Goal: Task Accomplishment & Management: Manage account settings

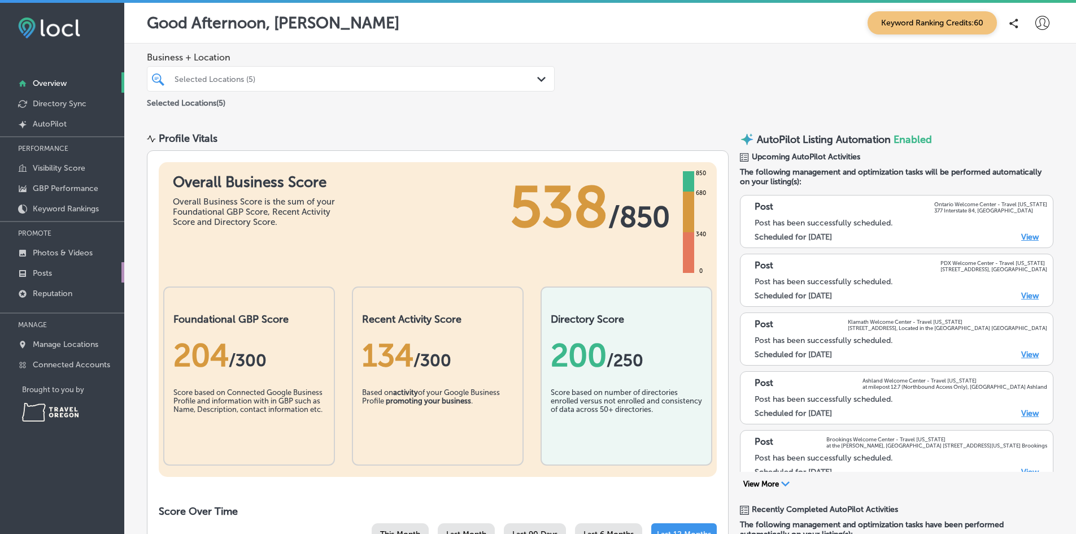
click at [45, 271] on p "Posts" at bounding box center [42, 273] width 19 height 10
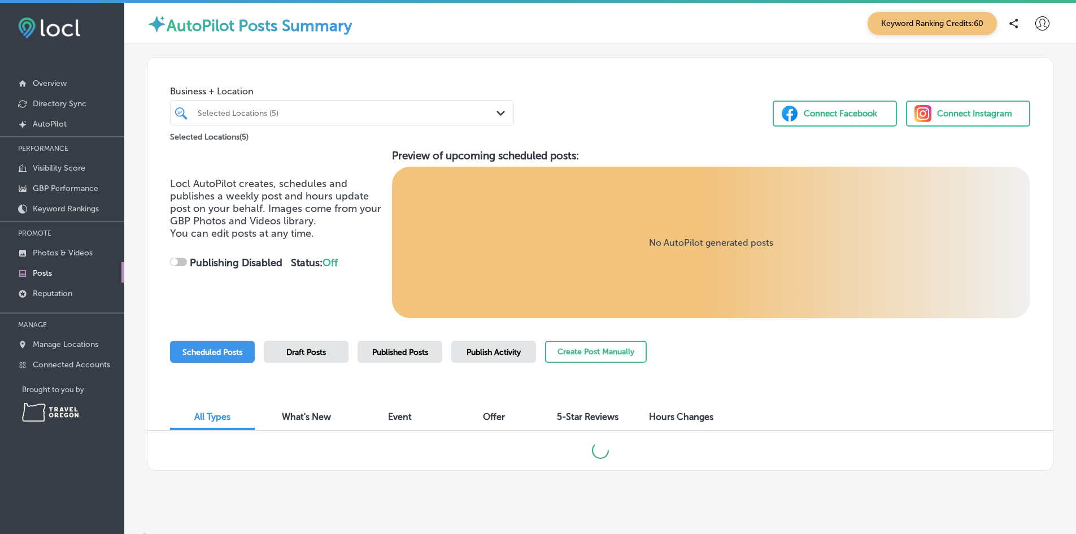
checkbox input "true"
click at [396, 353] on span "Published Posts" at bounding box center [400, 352] width 56 height 10
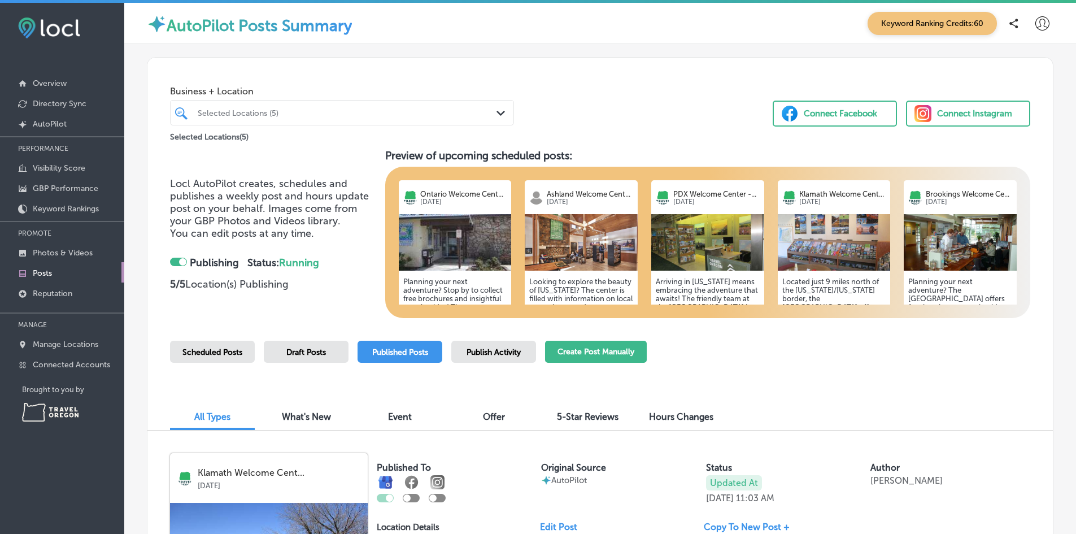
scroll to position [226, 0]
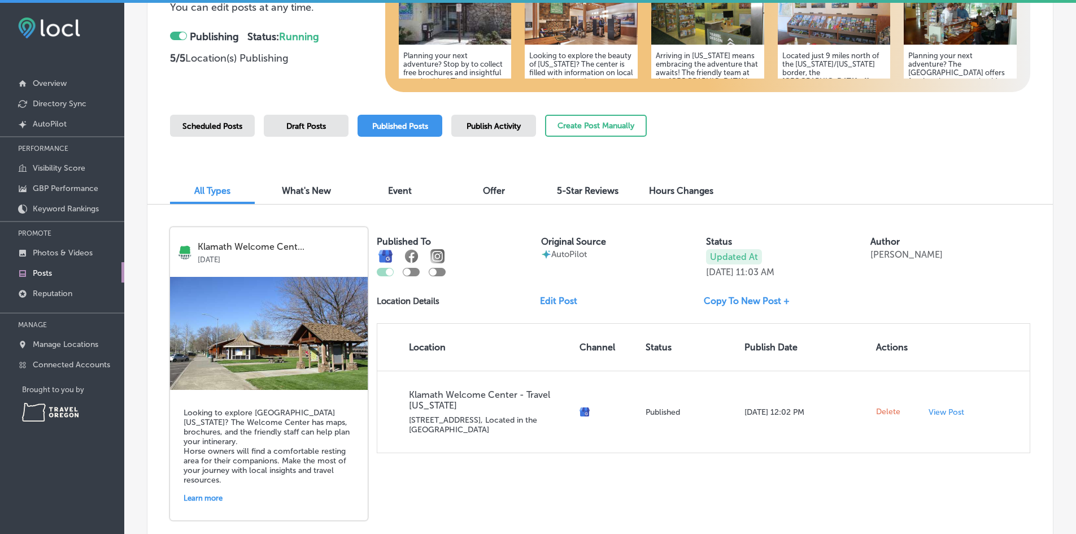
click at [550, 302] on link "Edit Post" at bounding box center [563, 300] width 46 height 11
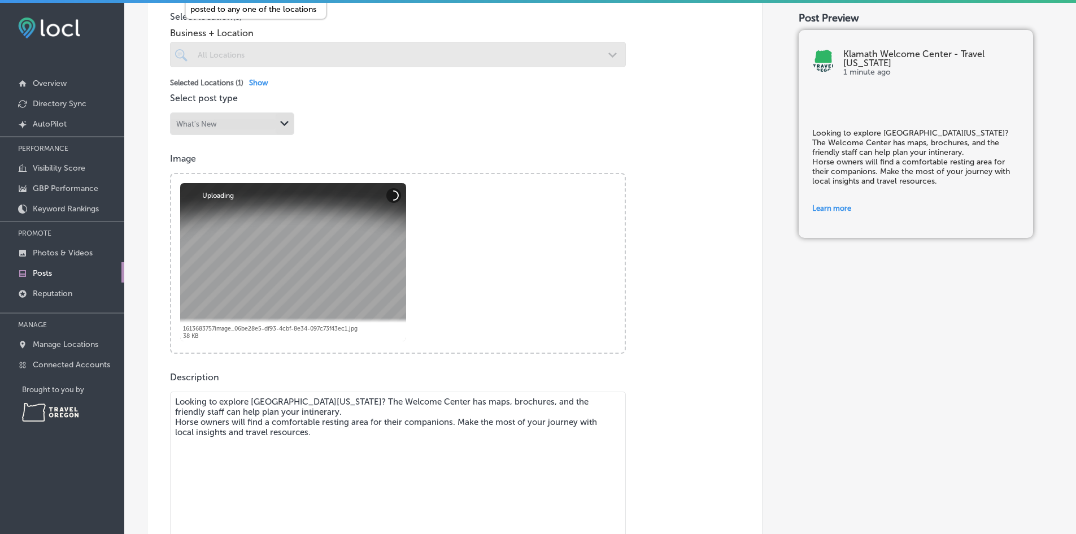
scroll to position [396, 0]
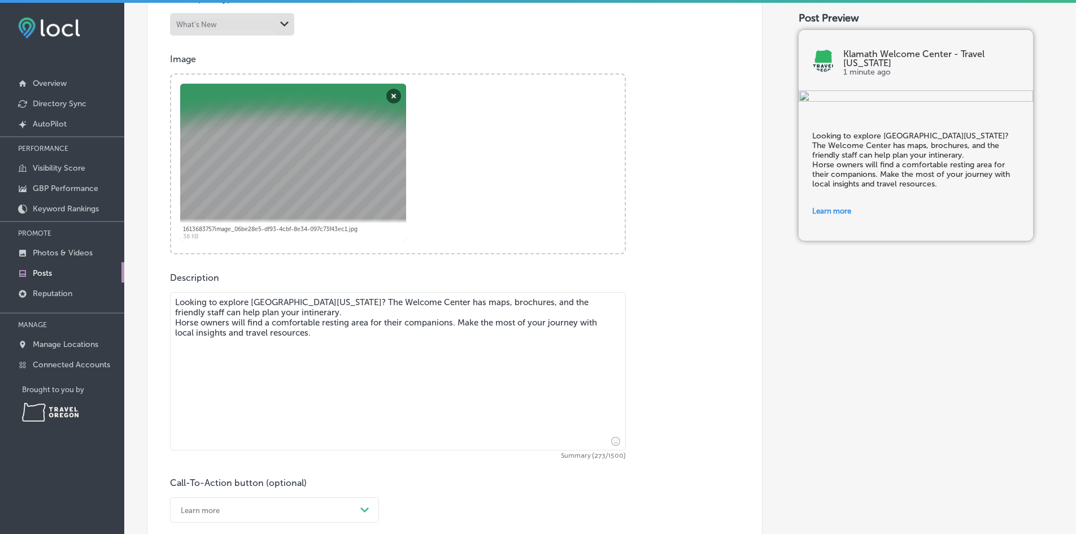
drag, startPoint x: 253, startPoint y: 302, endPoint x: 210, endPoint y: 306, distance: 43.1
click at [210, 306] on textarea "Looking to explore [GEOGRAPHIC_DATA][US_STATE]? The Welcome Center has maps, br…" at bounding box center [398, 371] width 456 height 158
click at [315, 311] on textarea "Looking to plan an adventure in [GEOGRAPHIC_DATA][US_STATE]? The Welcome Center…" at bounding box center [398, 371] width 456 height 158
click at [368, 313] on textarea "Looking to plan an adventure in [GEOGRAPHIC_DATA][US_STATE]? The Welcome Center…" at bounding box center [398, 371] width 456 height 158
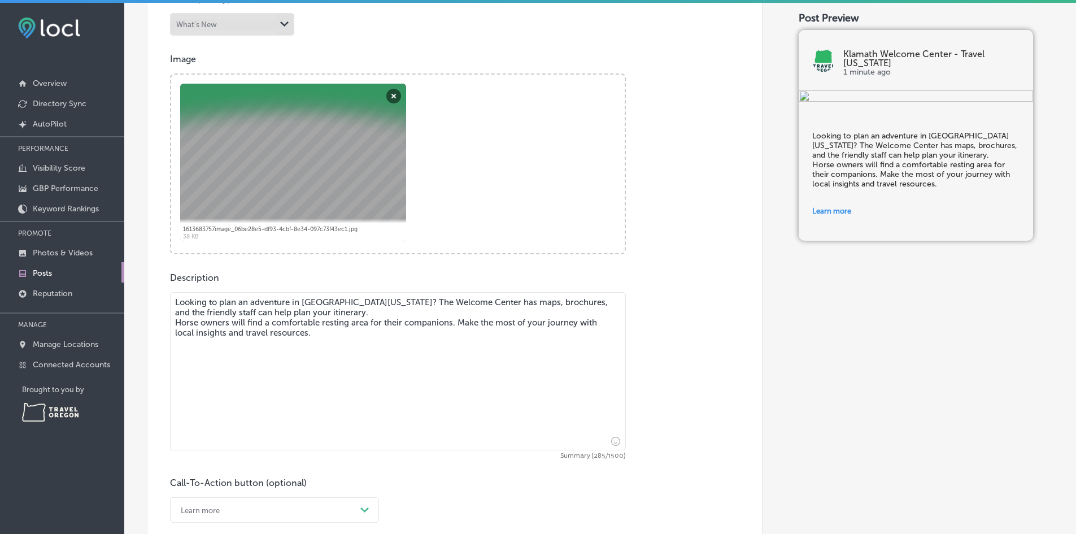
scroll to position [660, 0]
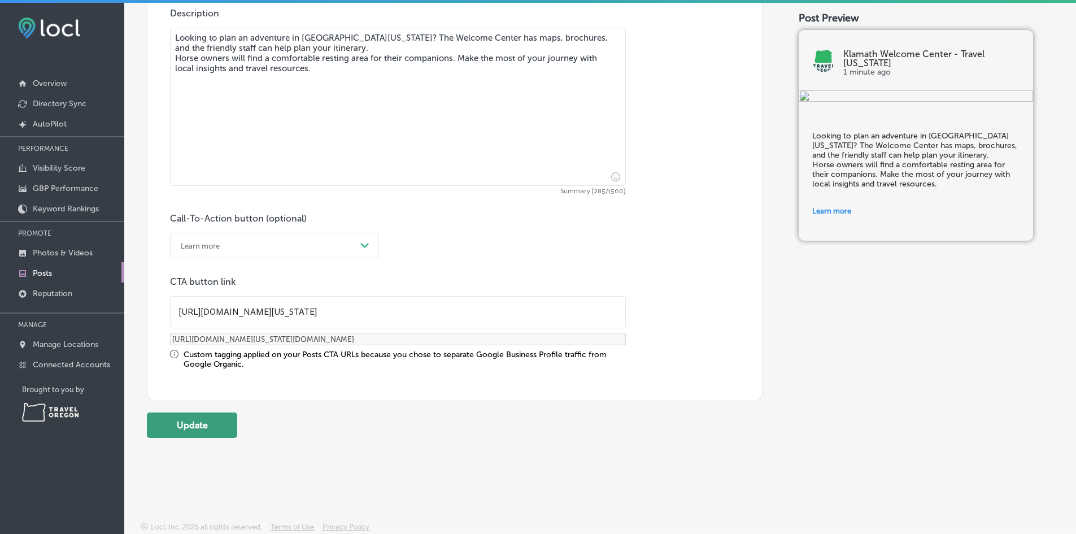
type textarea "Looking to plan an adventure in [GEOGRAPHIC_DATA][US_STATE]? The Welcome Center…"
click at [202, 428] on button "Update" at bounding box center [192, 424] width 90 height 25
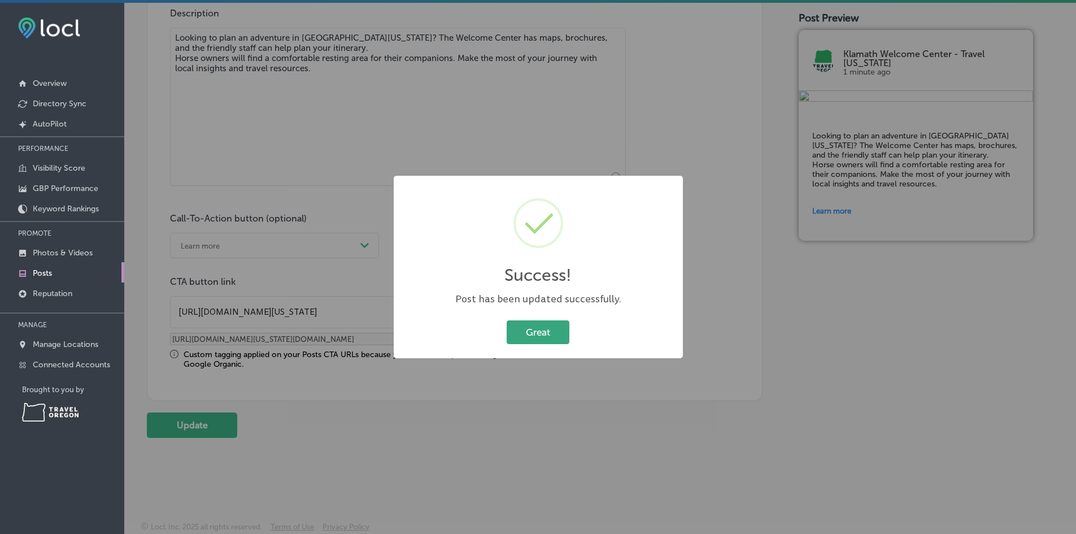
click at [558, 333] on button "Great" at bounding box center [538, 331] width 63 height 23
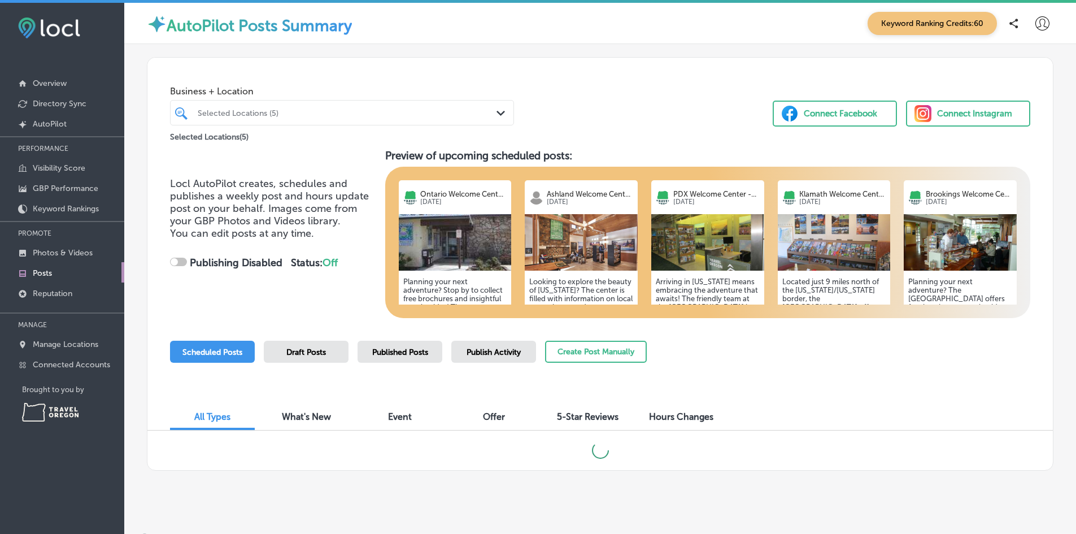
checkbox input "true"
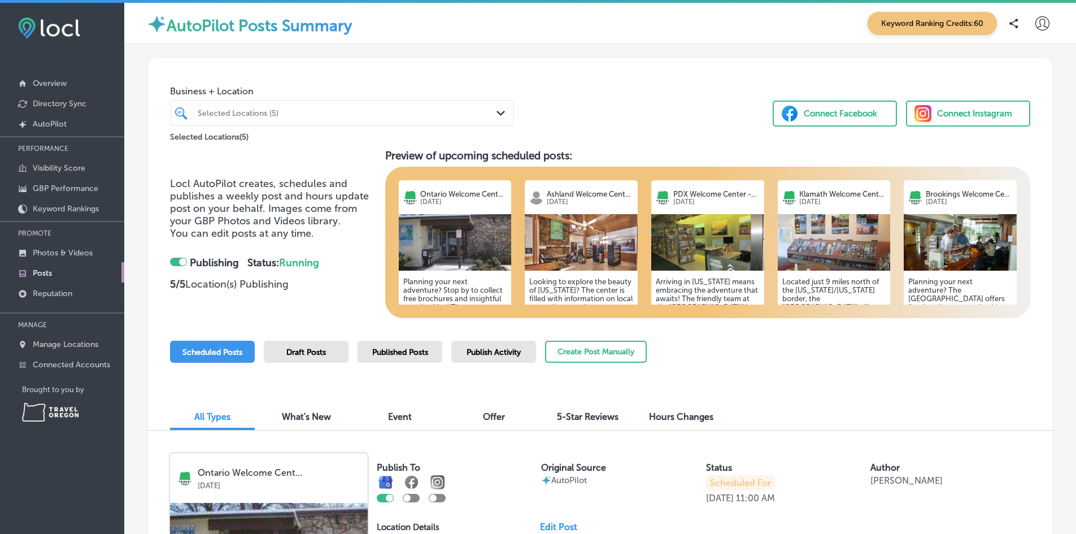
click at [383, 351] on span "Published Posts" at bounding box center [400, 352] width 56 height 10
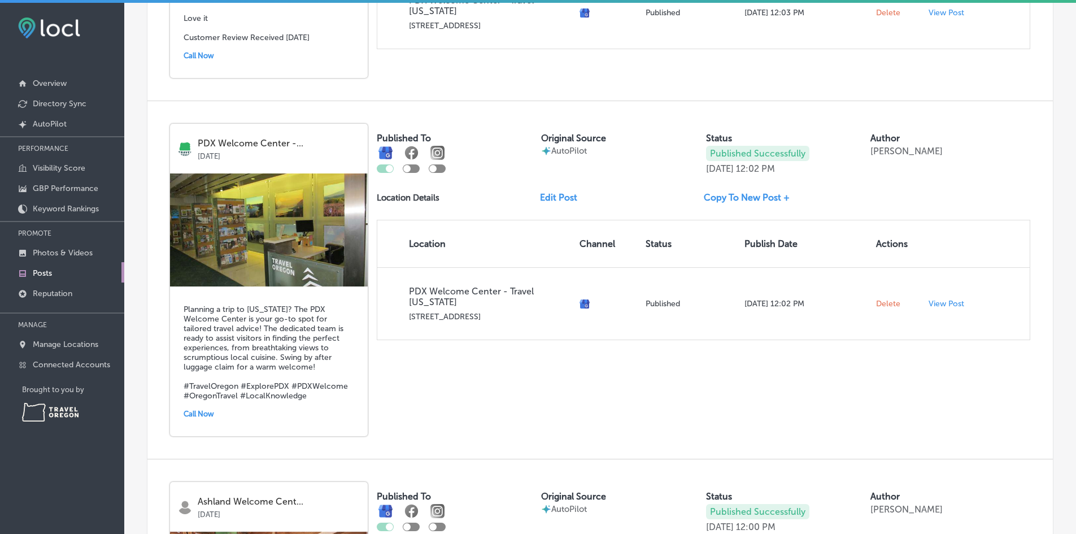
scroll to position [961, 0]
click at [553, 198] on link "Edit Post" at bounding box center [563, 196] width 46 height 11
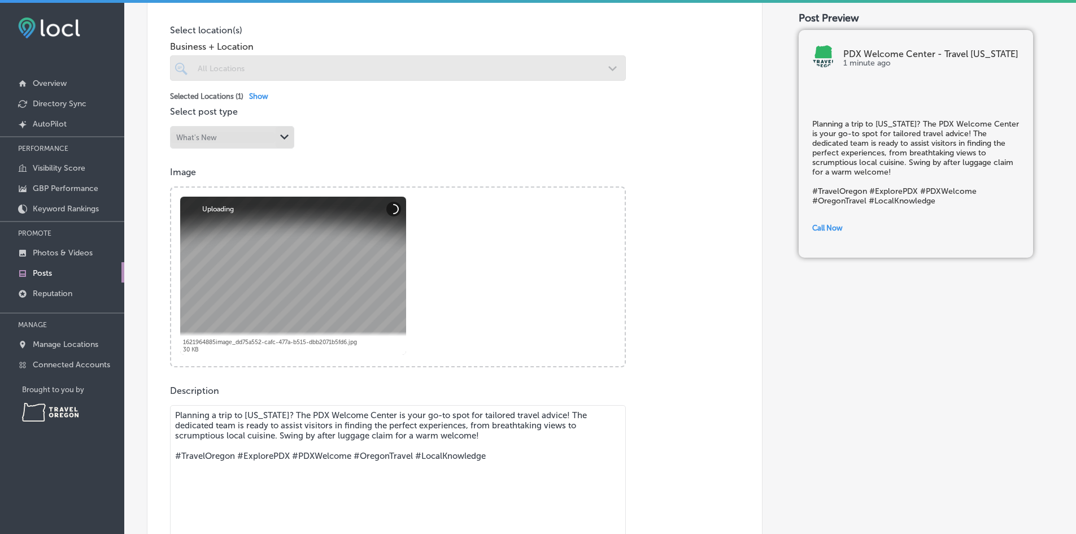
scroll to position [452, 0]
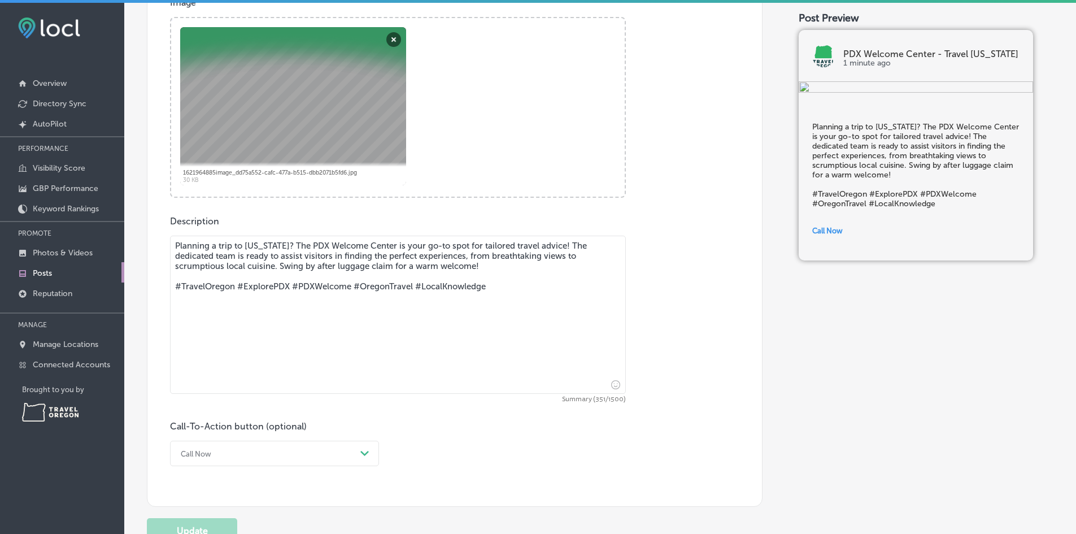
drag, startPoint x: 526, startPoint y: 288, endPoint x: 189, endPoint y: 280, distance: 337.4
click at [189, 280] on textarea "Planning a trip to [US_STATE]? The PDX Welcome Center is your go-to spot for ta…" at bounding box center [398, 315] width 456 height 158
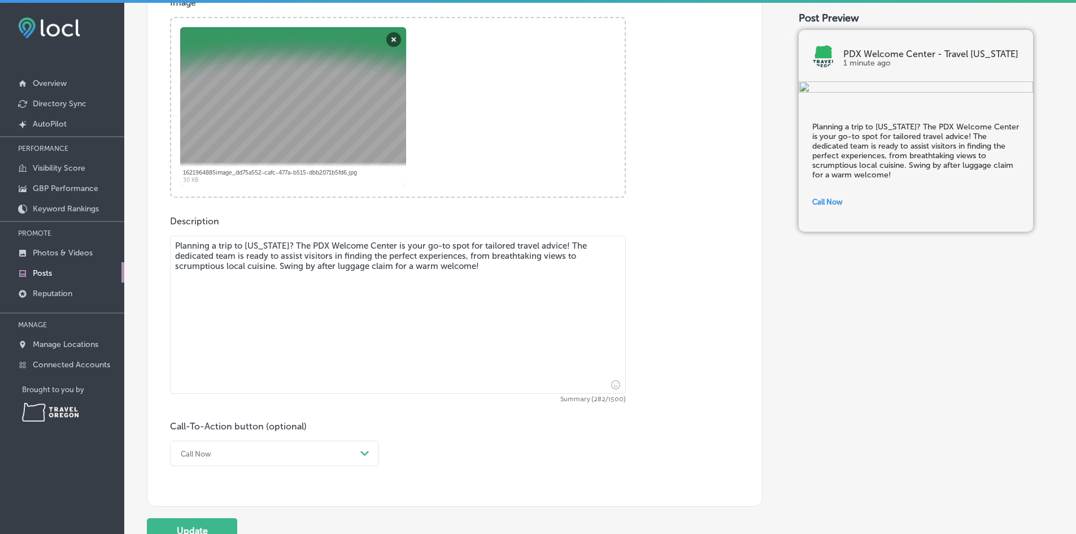
type textarea "Planning a trip to [US_STATE]? The PDX Welcome Center is your go-to spot for ta…"
click at [266, 453] on div "Call Now Path Created with Sketch." at bounding box center [274, 453] width 209 height 25
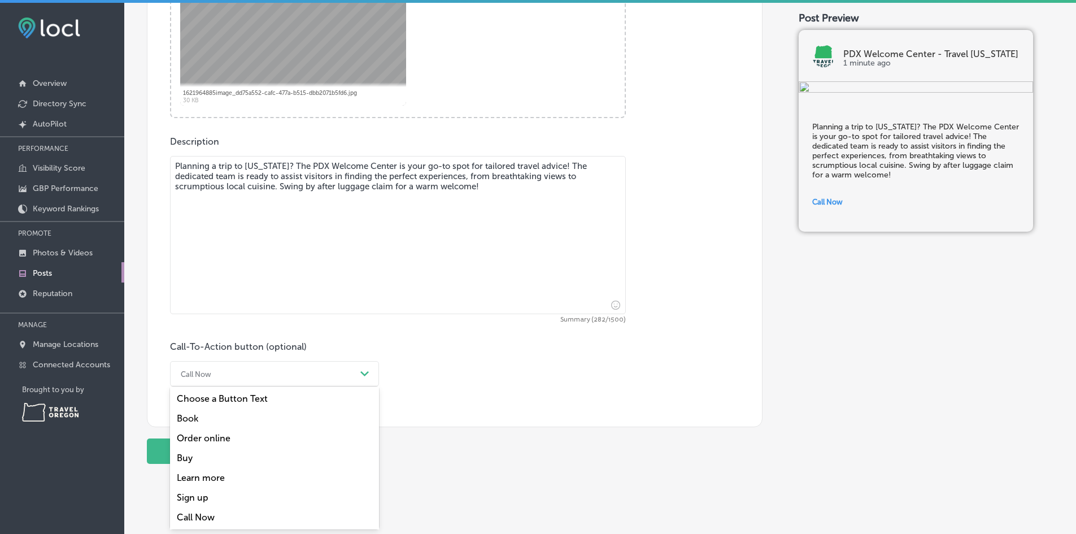
click at [237, 476] on div "Learn more" at bounding box center [274, 478] width 209 height 20
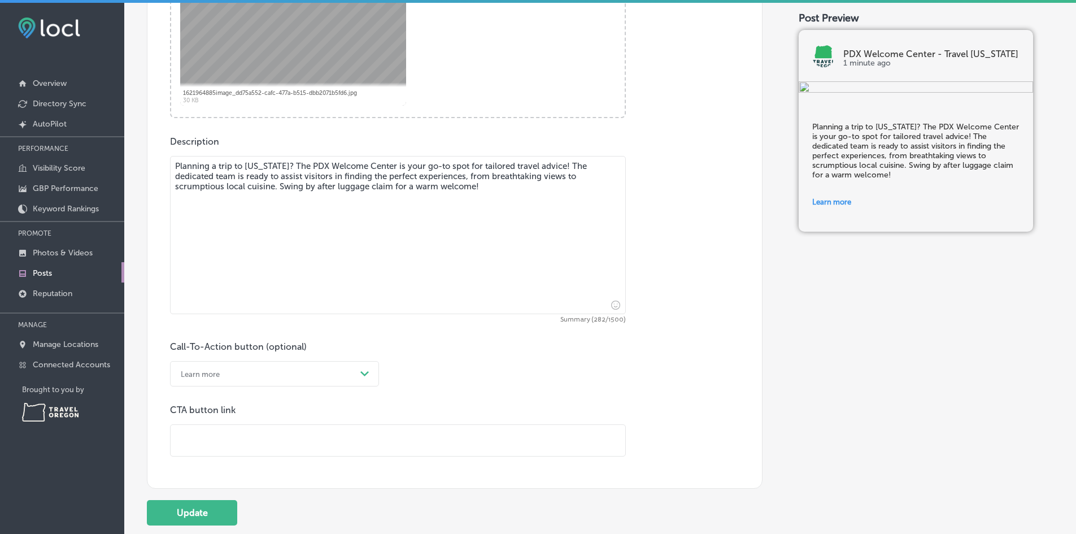
click at [298, 445] on input "text" at bounding box center [398, 440] width 455 height 31
paste input "[URL][DOMAIN_NAME]"
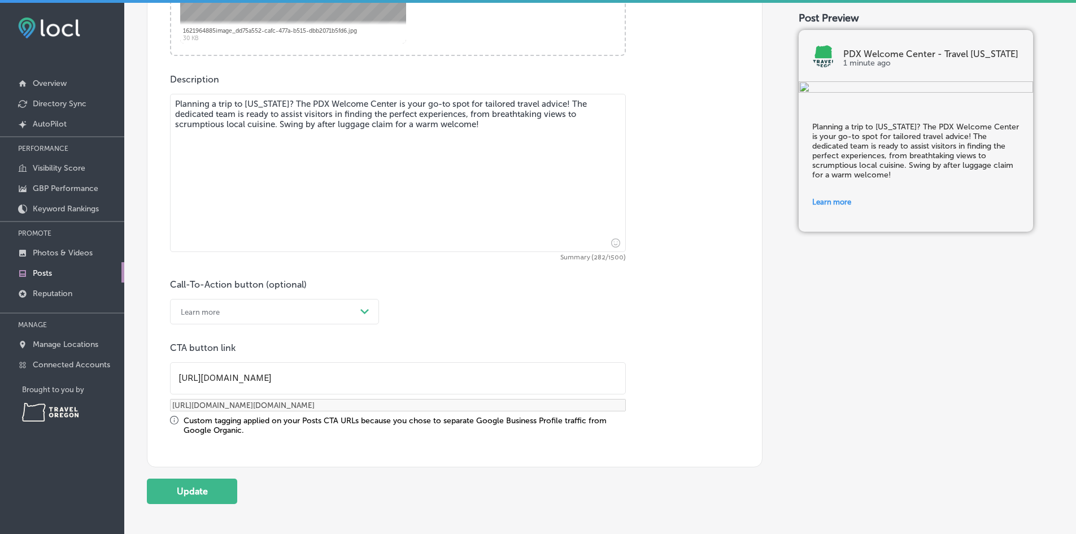
scroll to position [660, 0]
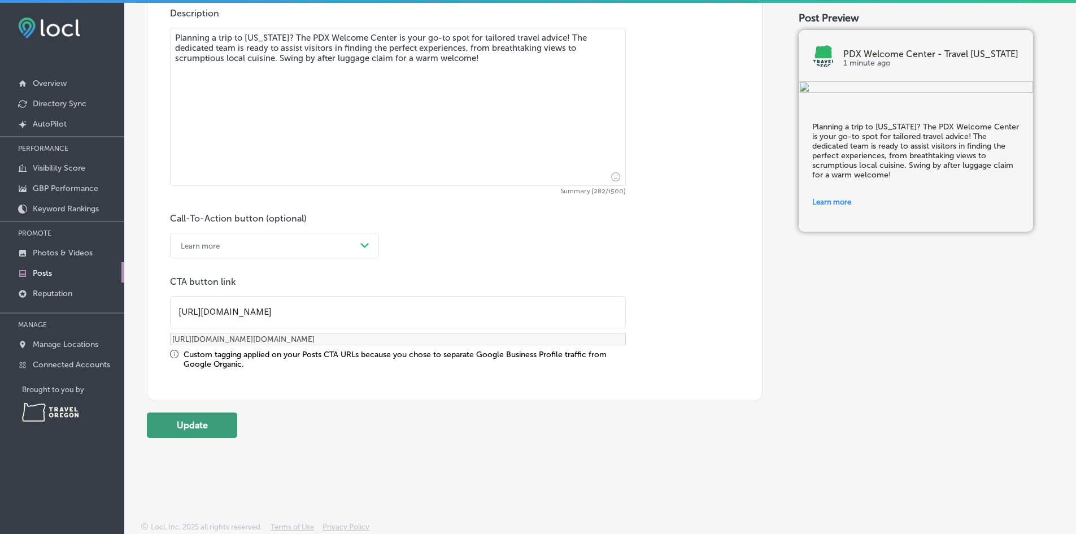
type input "[URL][DOMAIN_NAME]"
click at [196, 422] on button "Update" at bounding box center [192, 424] width 90 height 25
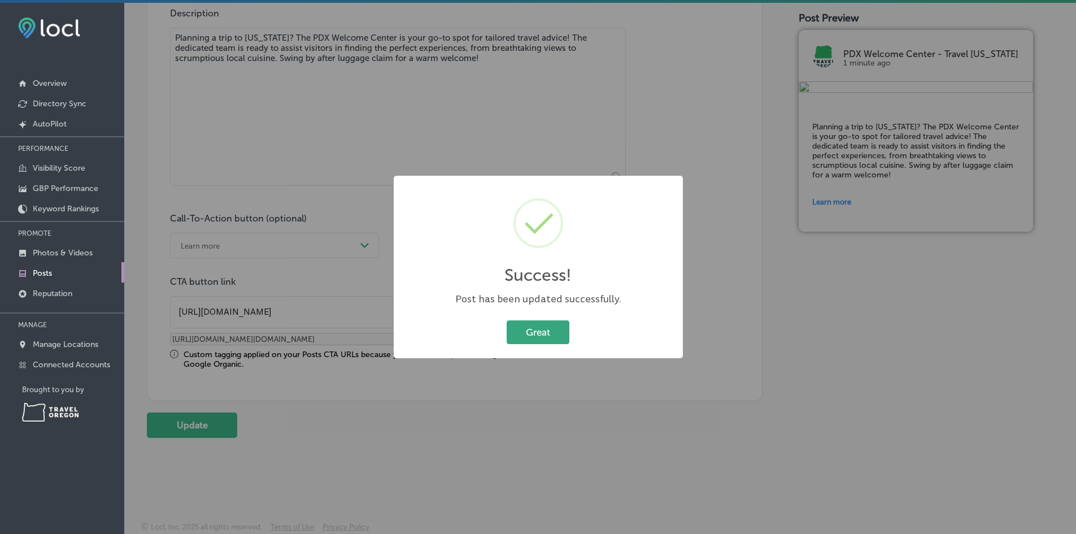
click at [545, 334] on button "Great" at bounding box center [538, 331] width 63 height 23
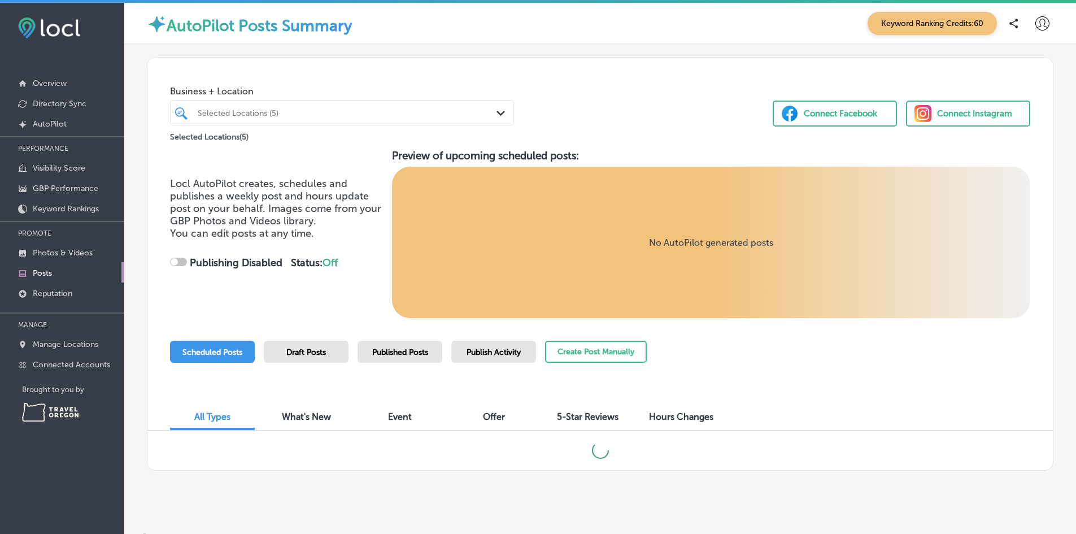
checkbox input "true"
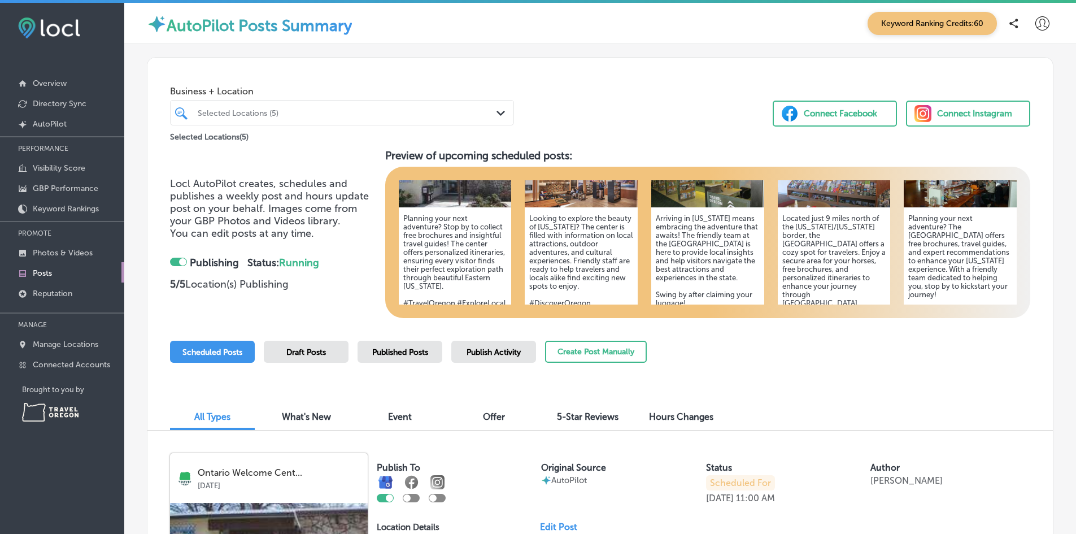
scroll to position [129, 0]
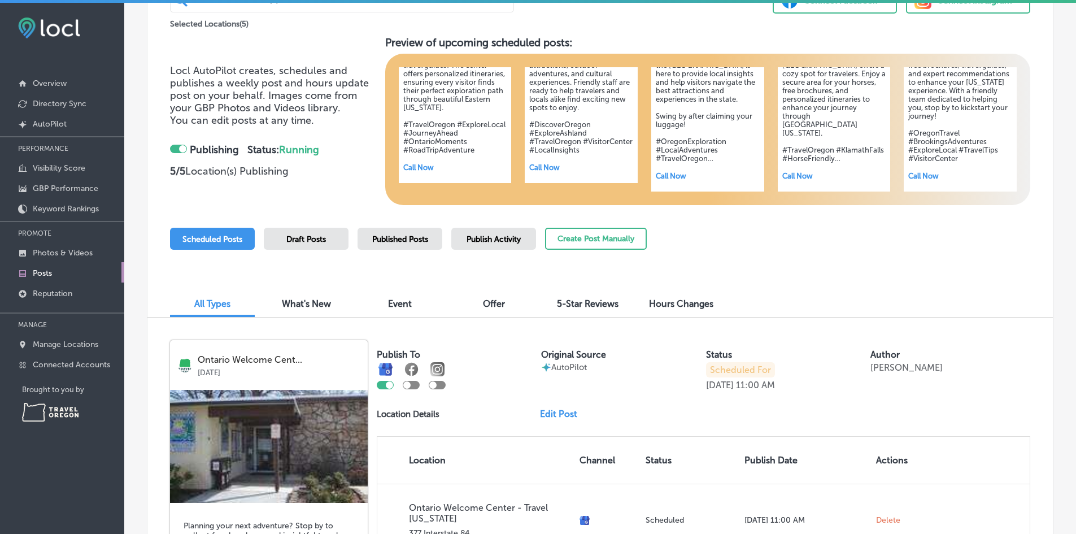
click at [399, 238] on span "Published Posts" at bounding box center [400, 239] width 56 height 10
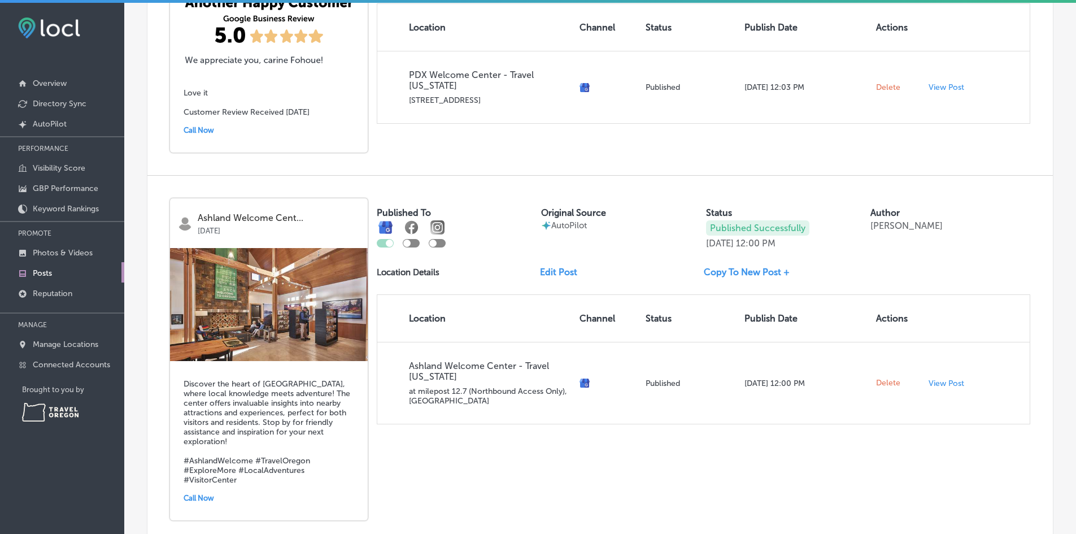
scroll to position [1243, 0]
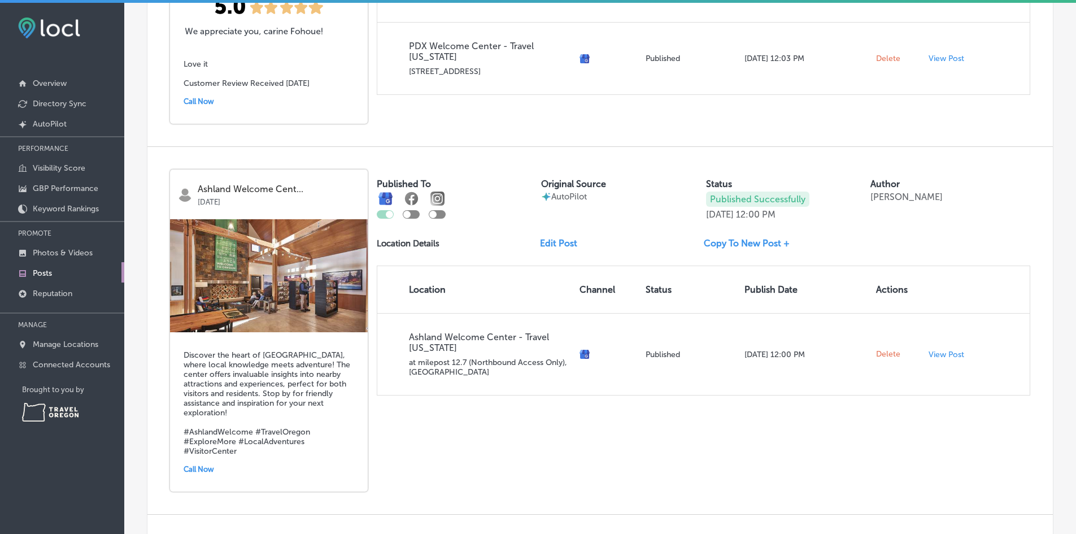
click at [555, 247] on link "Edit Post" at bounding box center [563, 243] width 46 height 11
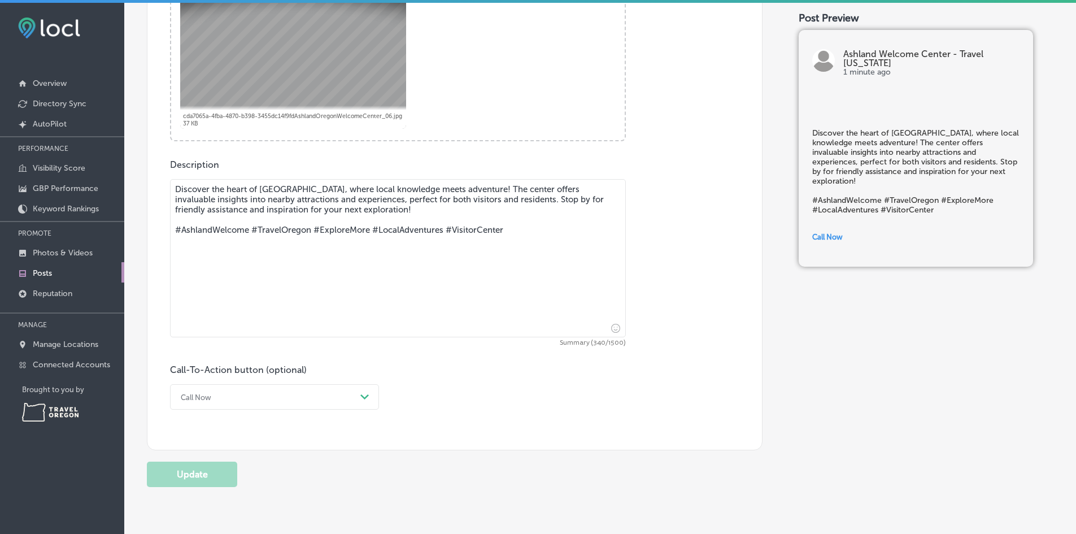
scroll to position [452, 0]
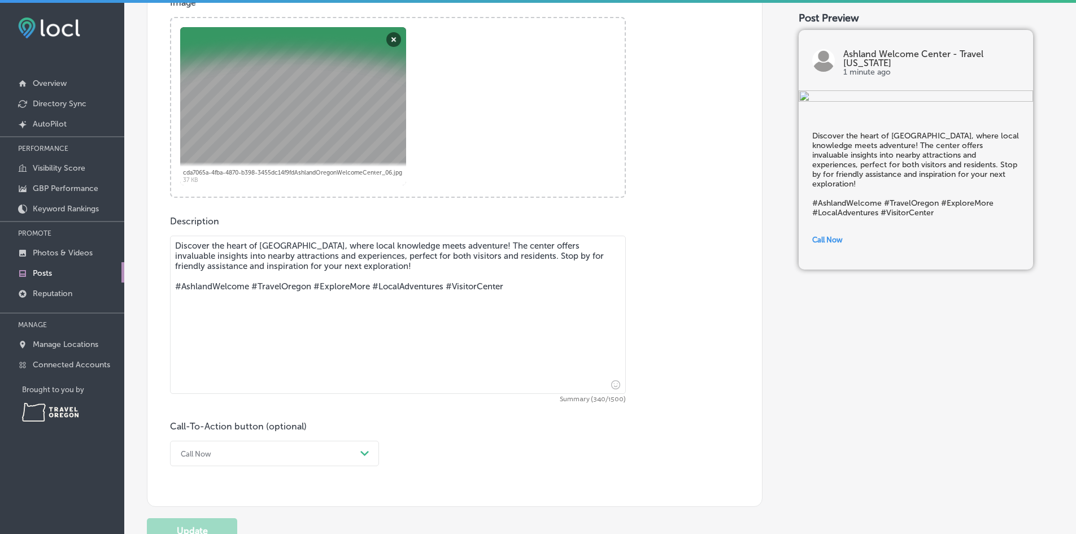
click at [476, 246] on textarea "Discover the heart of [GEOGRAPHIC_DATA], where local knowledge meets adventure!…" at bounding box center [398, 315] width 456 height 158
click at [441, 266] on textarea "Discover the heart of [GEOGRAPHIC_DATA], where local knowledge meets adventure!…" at bounding box center [398, 315] width 456 height 158
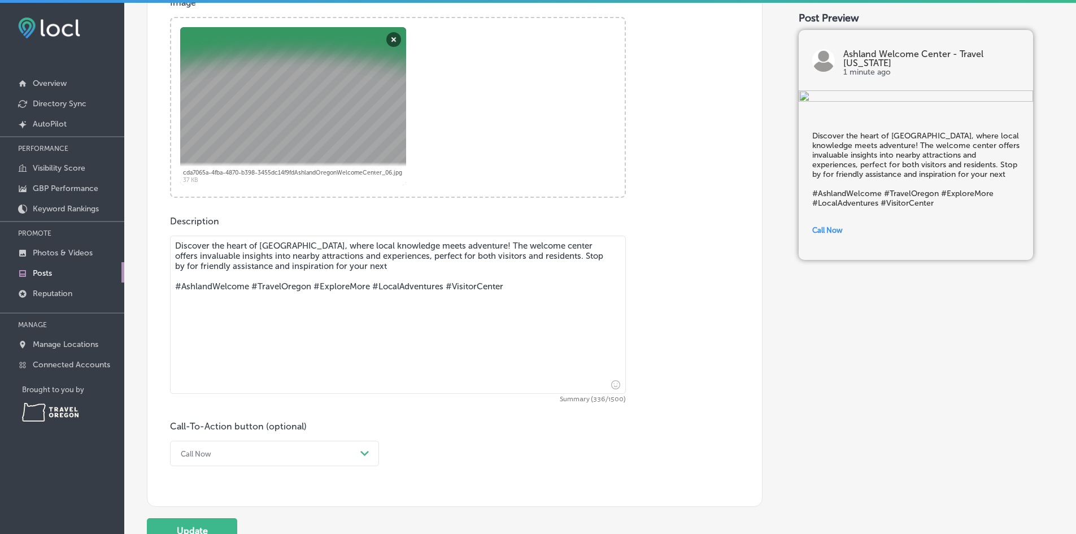
click at [545, 247] on textarea "Discover the heart of [GEOGRAPHIC_DATA], where local knowledge meets adventure!…" at bounding box center [398, 315] width 456 height 158
click at [405, 268] on textarea "Discover the heart of [GEOGRAPHIC_DATA], where local knowledge meets adventure!…" at bounding box center [398, 315] width 456 height 158
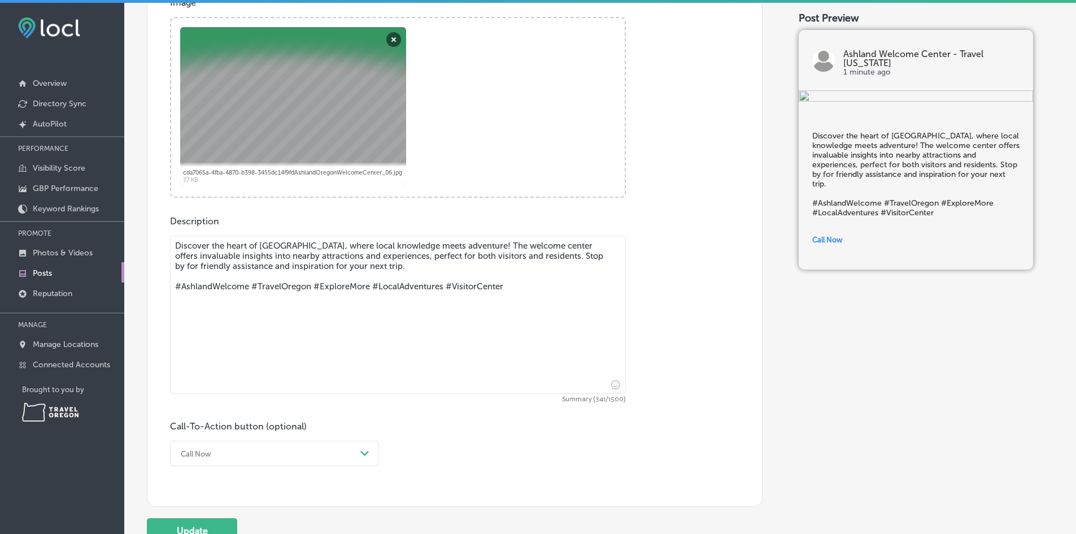
drag, startPoint x: 540, startPoint y: 281, endPoint x: 134, endPoint y: 295, distance: 405.3
click at [134, 295] on div "Back Published To * When publishing to Facebook and Instagram, only the post im…" at bounding box center [600, 82] width 952 height 983
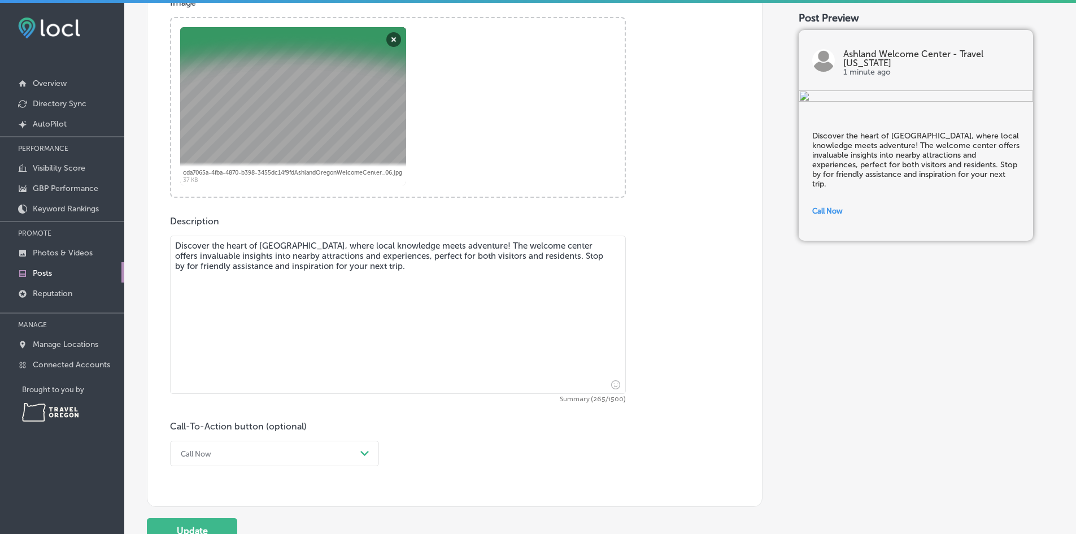
type textarea "Discover the heart of [GEOGRAPHIC_DATA], where local knowledge meets adventure!…"
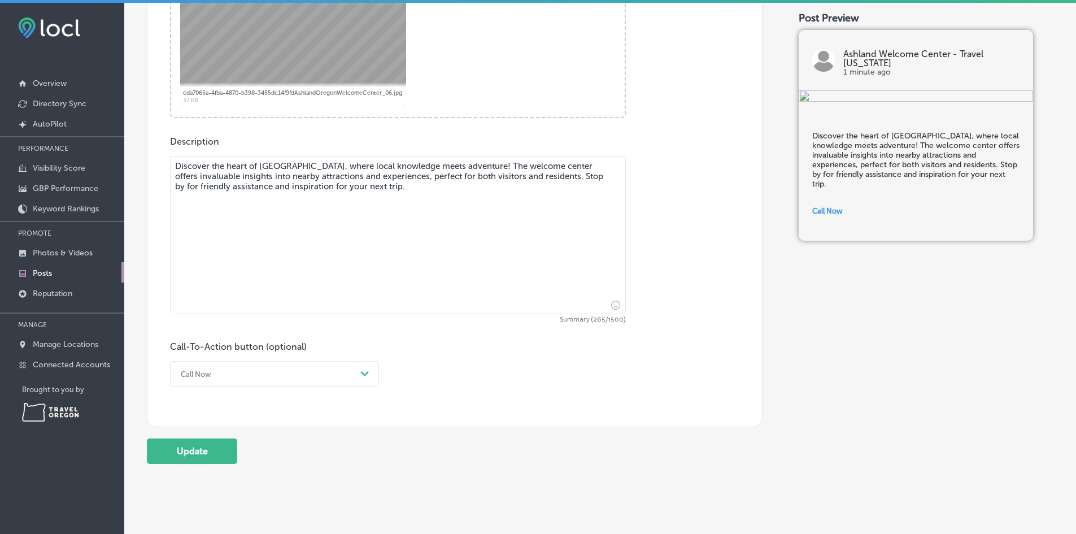
click at [200, 386] on div "Call Now Path Created with Sketch." at bounding box center [274, 373] width 209 height 25
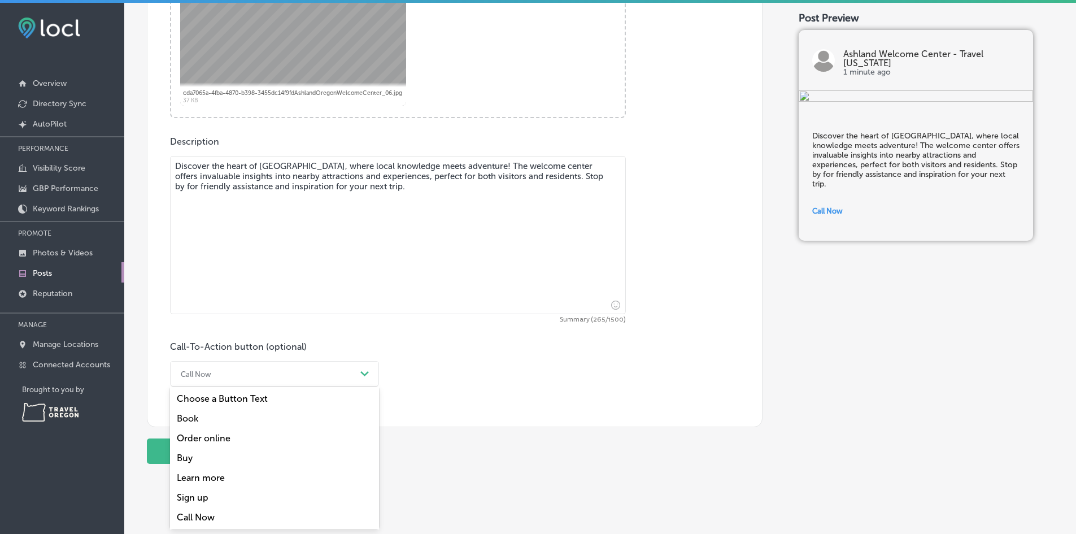
click at [206, 483] on div "Learn more" at bounding box center [274, 478] width 209 height 20
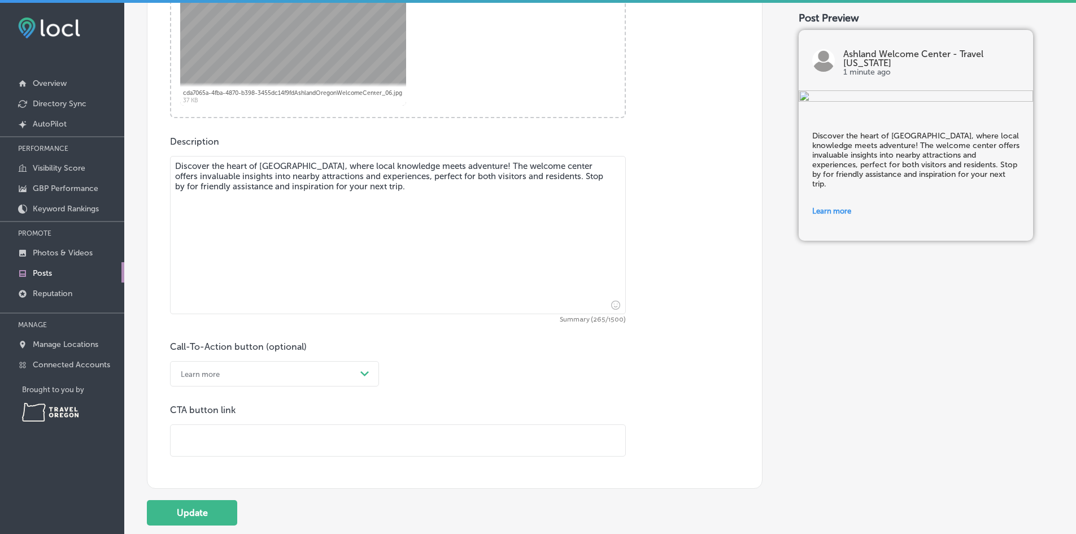
click at [197, 434] on input "text" at bounding box center [398, 440] width 455 height 31
paste input "[URL][DOMAIN_NAME]"
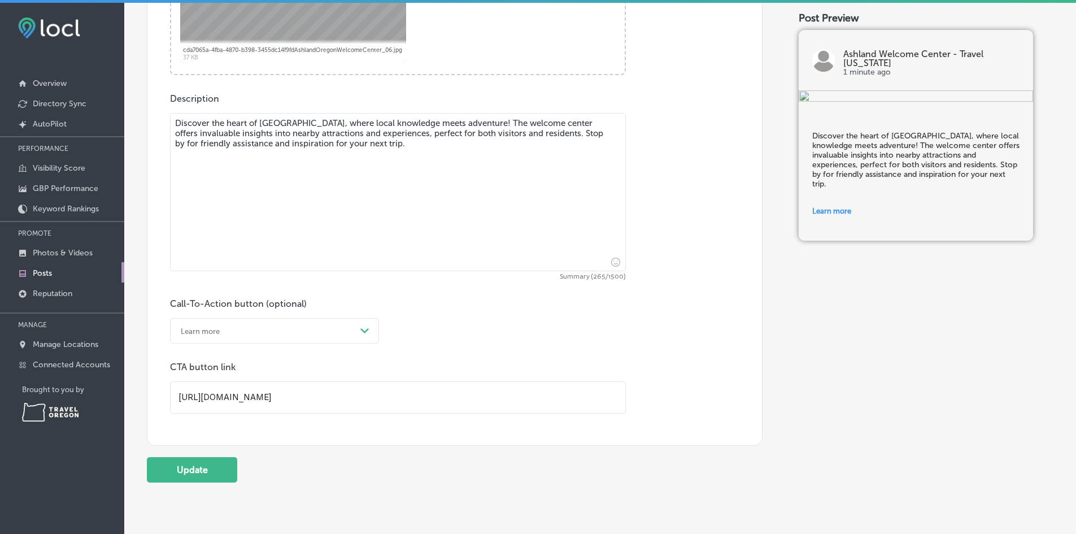
scroll to position [619, 0]
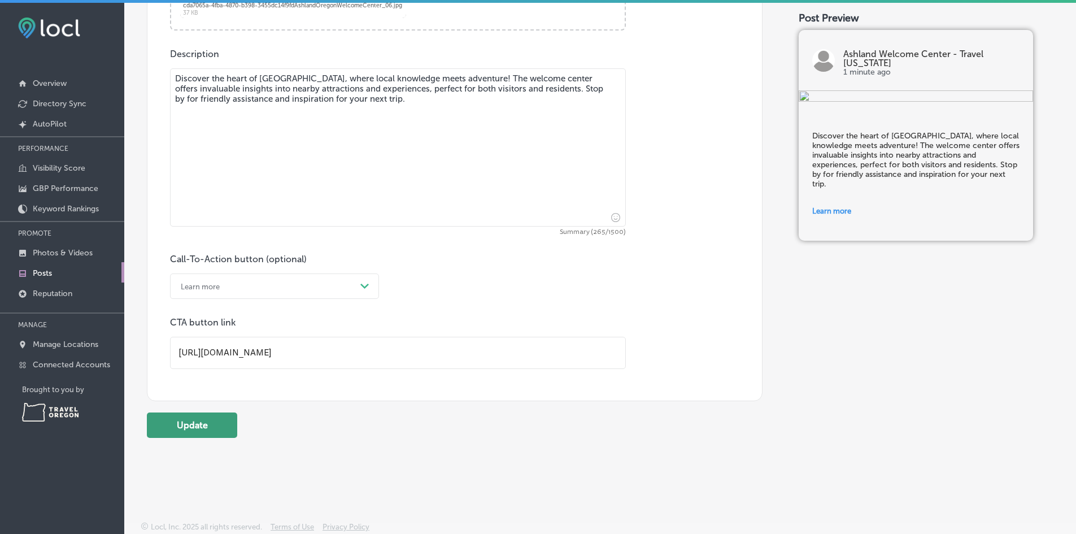
type input "[URL][DOMAIN_NAME]"
click at [210, 424] on button "Update" at bounding box center [192, 424] width 90 height 25
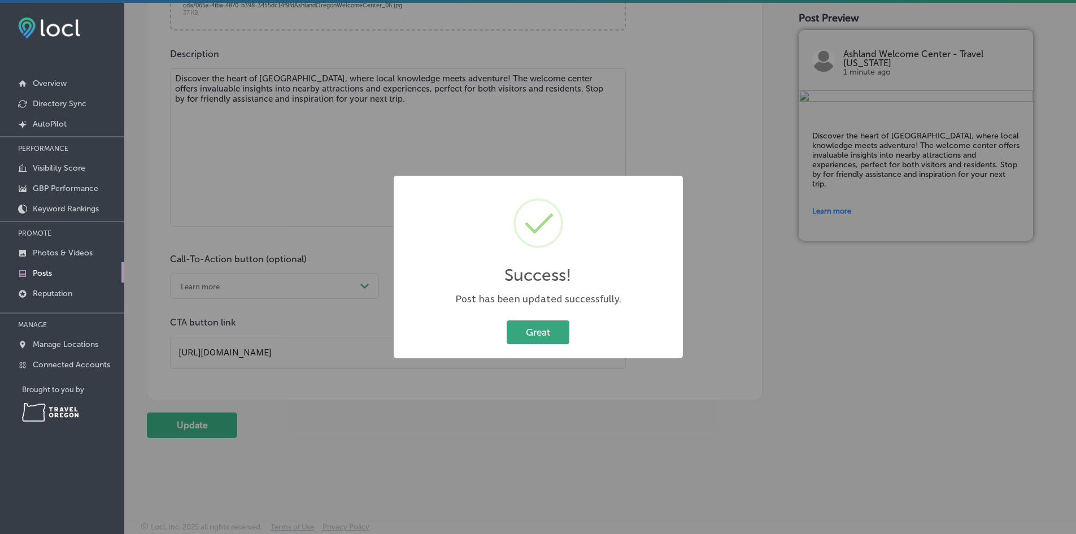
click at [535, 331] on button "Great" at bounding box center [538, 331] width 63 height 23
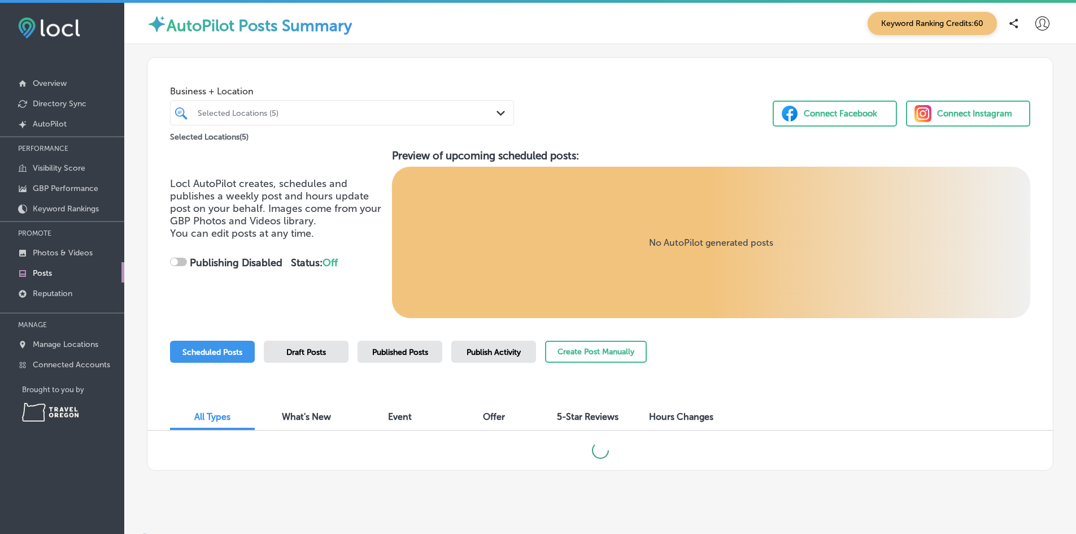
scroll to position [11, 0]
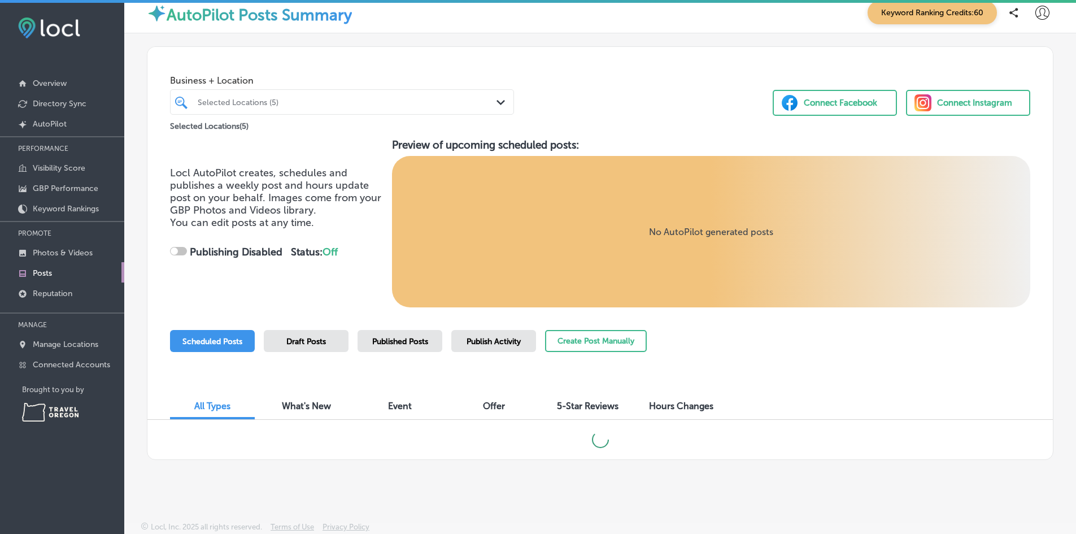
checkbox input "true"
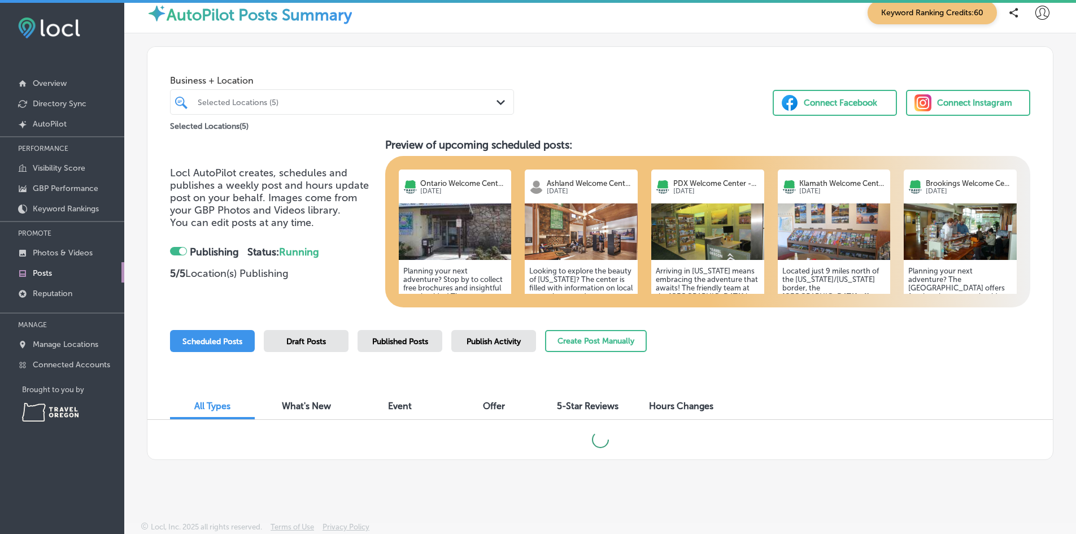
click at [405, 348] on div "Published Posts" at bounding box center [400, 341] width 85 height 22
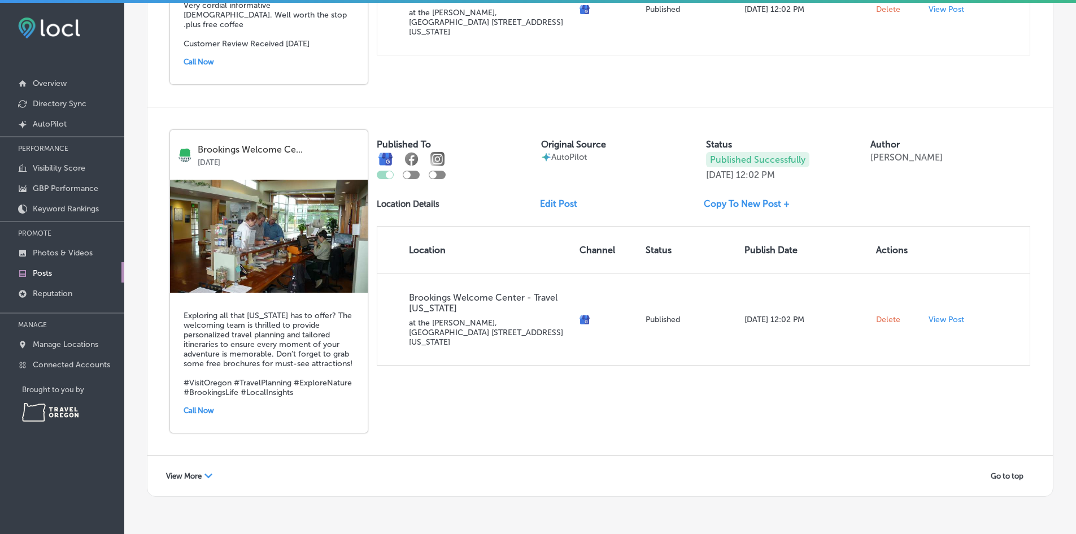
scroll to position [1949, 0]
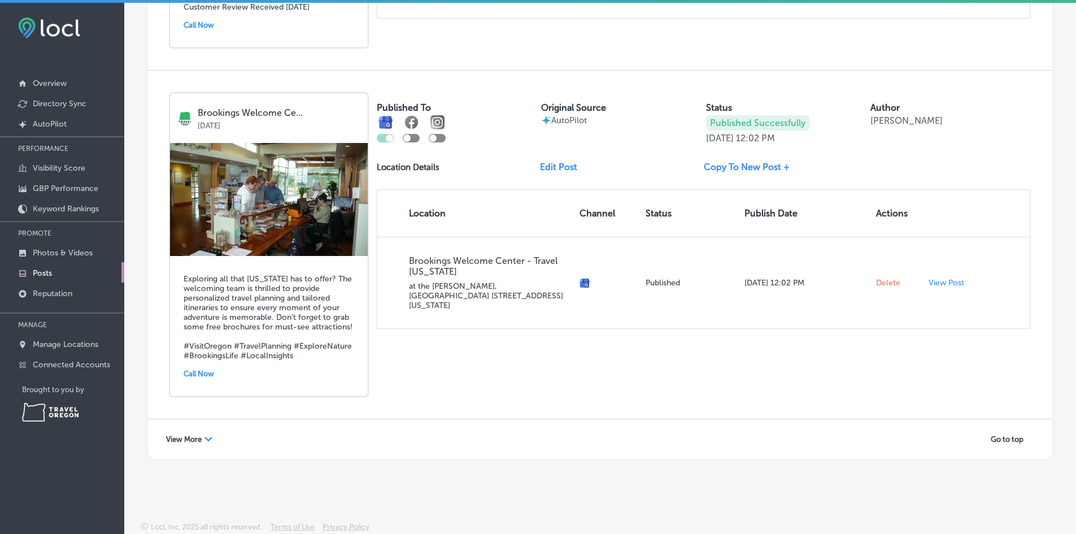
click at [200, 441] on span "View More" at bounding box center [184, 439] width 36 height 8
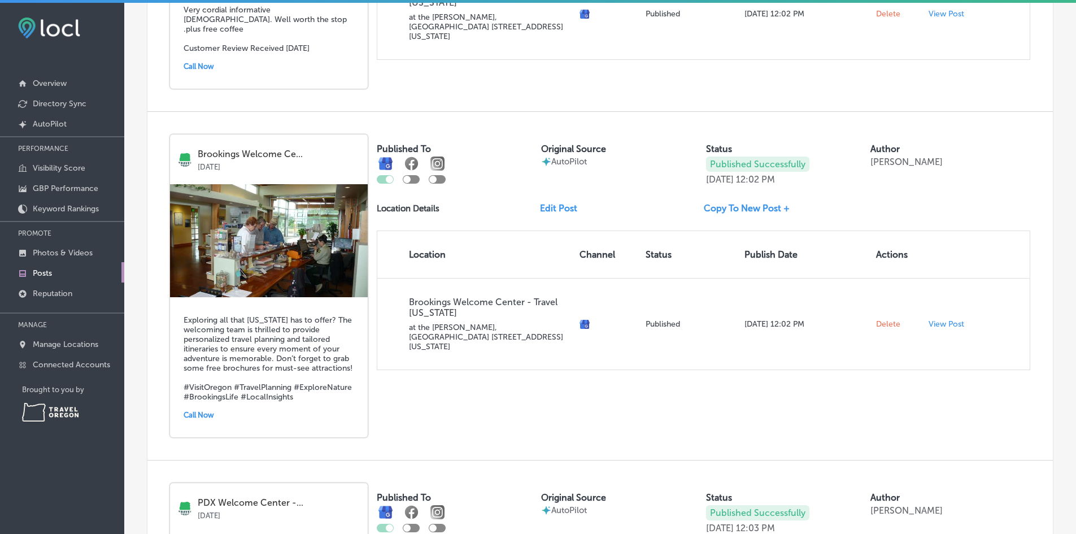
scroll to position [1893, 0]
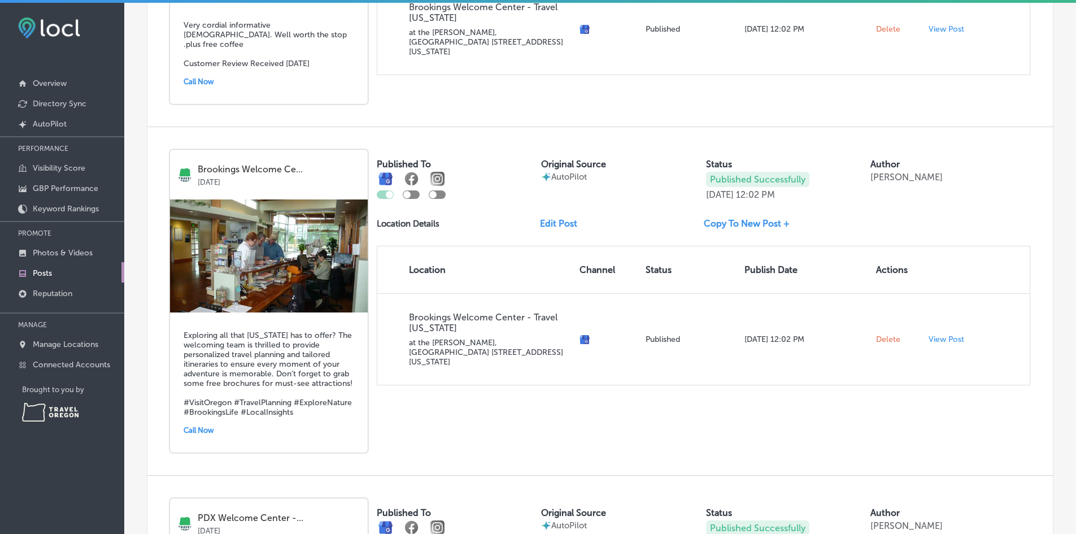
click at [563, 218] on link "Edit Post" at bounding box center [563, 223] width 46 height 11
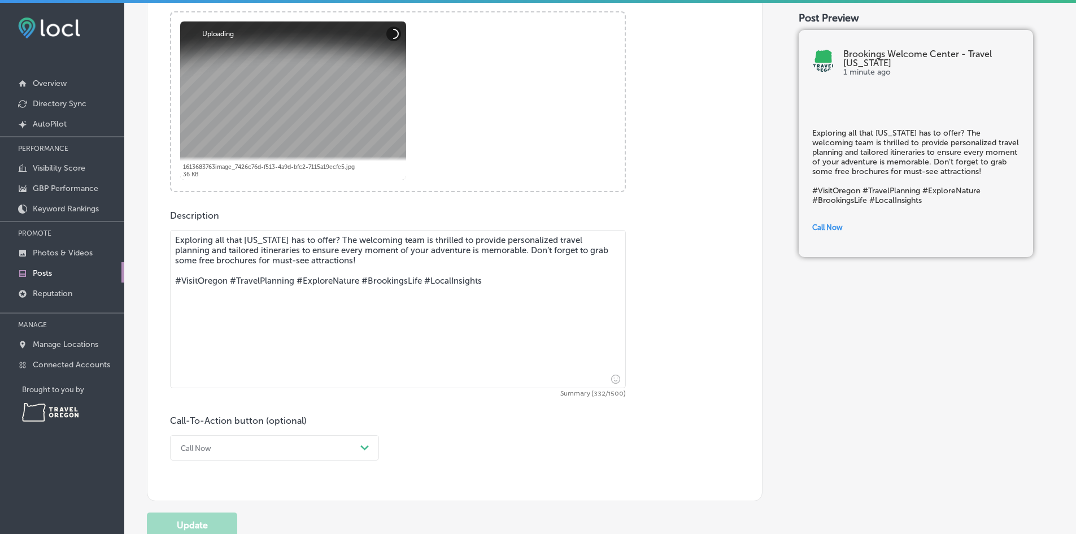
scroll to position [396, 0]
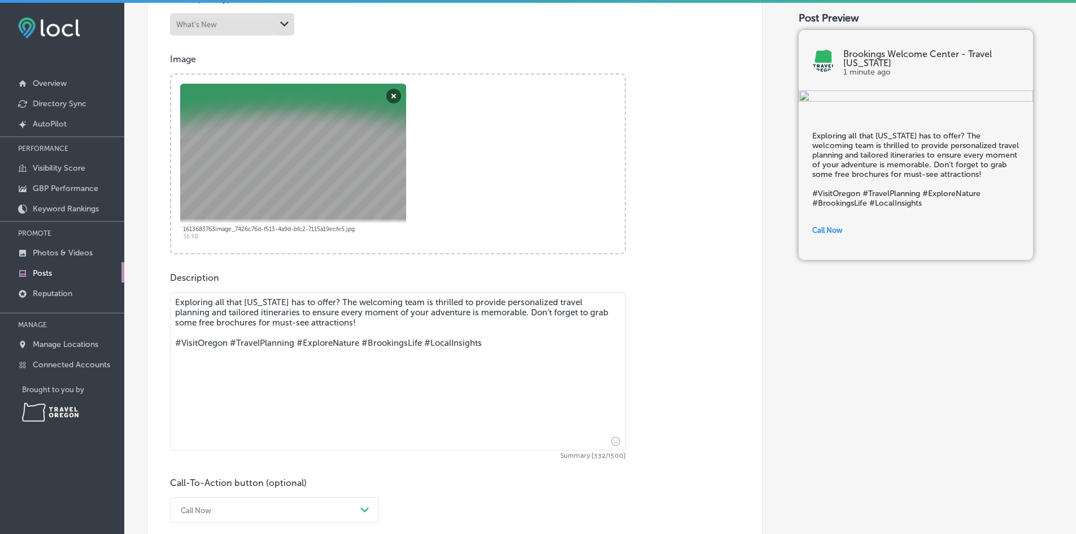
click at [327, 299] on textarea "Exploring all that [US_STATE] has to offer? The welcoming team is thrilled to p…" at bounding box center [398, 371] width 456 height 158
click at [412, 302] on textarea "Exploring all that [US_STATE] has to offer? The welcoming team is thrilled to p…" at bounding box center [398, 371] width 456 height 158
click at [334, 302] on textarea "Exploring all that [US_STATE] has to offer? The welcoming team is thrilled to p…" at bounding box center [398, 371] width 456 height 158
click at [455, 300] on textarea "Exploring all that [US_STATE] has to offer? Our welcome center team is thrilled…" at bounding box center [398, 371] width 456 height 158
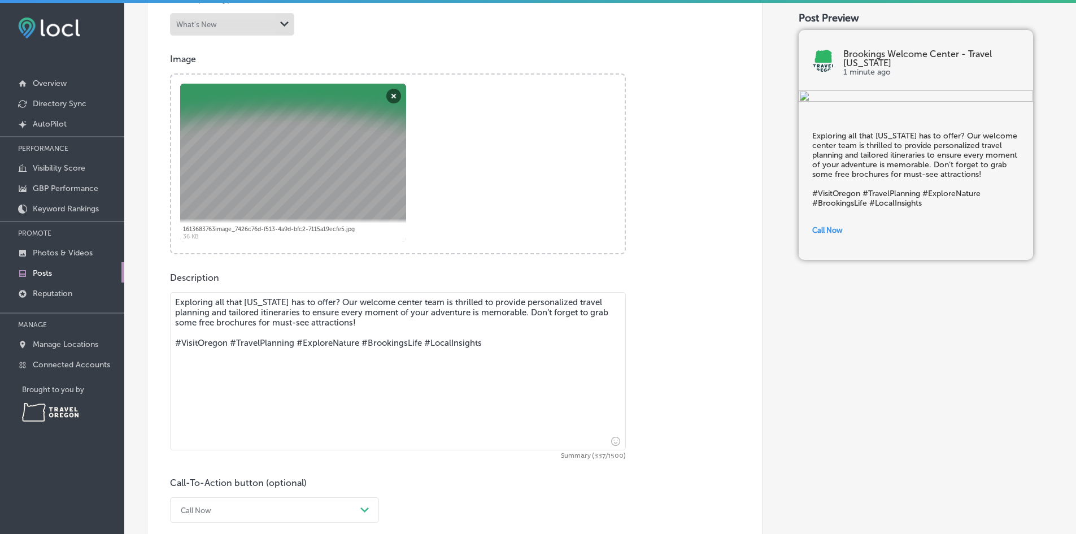
click at [455, 300] on textarea "Exploring all that [US_STATE] has to offer? Our welcome center team is thrilled…" at bounding box center [398, 371] width 456 height 158
drag, startPoint x: 483, startPoint y: 301, endPoint x: 433, endPoint y: 302, distance: 49.7
click at [433, 302] on textarea "Exploring all that [US_STATE] has to offer? Our welcome center team is thrilled…" at bounding box center [398, 371] width 456 height 158
click at [392, 312] on textarea "Exploring all that [US_STATE] has to offer? Our welcome center team can provide…" at bounding box center [398, 371] width 456 height 158
click at [394, 318] on textarea "Exploring all that [US_STATE] has to offer? Our welcome center team can provide…" at bounding box center [398, 371] width 456 height 158
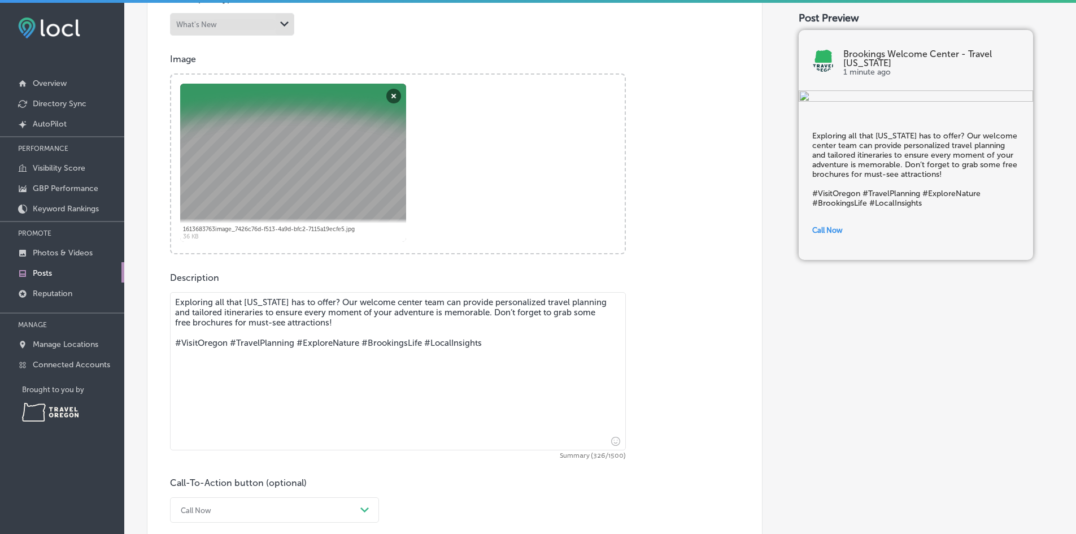
click at [392, 311] on textarea "Exploring all that [US_STATE] has to offer? Our welcome center team can provide…" at bounding box center [398, 371] width 456 height 158
click at [396, 311] on textarea "Exploring all that [US_STATE] has to offer? Our welcome center team can provide…" at bounding box center [398, 371] width 456 height 158
click at [385, 325] on textarea "Exploring all that [US_STATE] has to offer? Our welcome center team can provide…" at bounding box center [398, 371] width 456 height 158
drag, startPoint x: 434, startPoint y: 347, endPoint x: 162, endPoint y: 344, distance: 271.8
click at [162, 344] on div "Post content Select location(s) Business + Location All Locations Path Created …" at bounding box center [455, 202] width 616 height 723
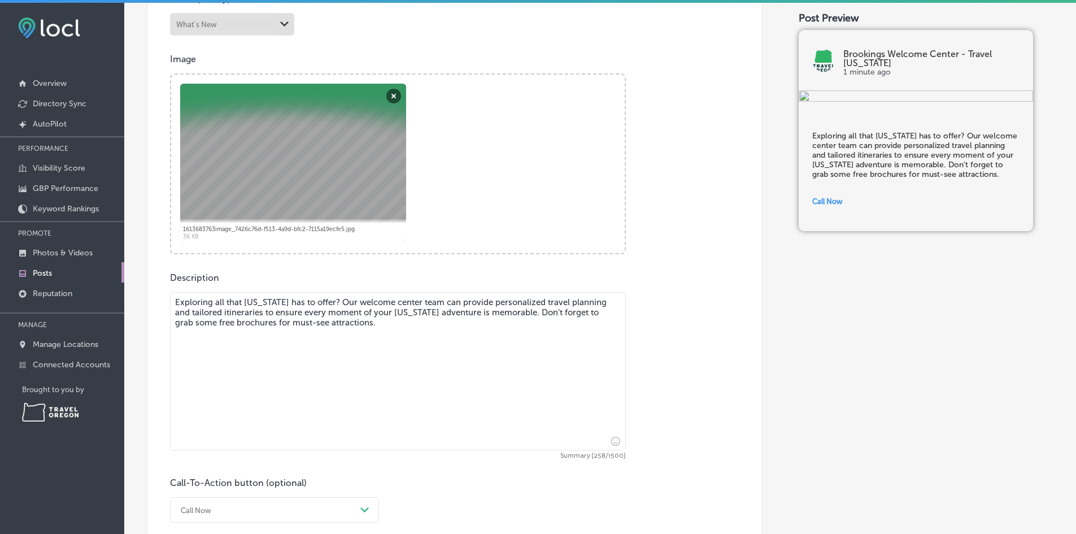
type textarea "Exploring all that [US_STATE] has to offer? Our welcome center team can provide…"
click at [253, 513] on div "Call Now Path Created with Sketch." at bounding box center [274, 509] width 209 height 25
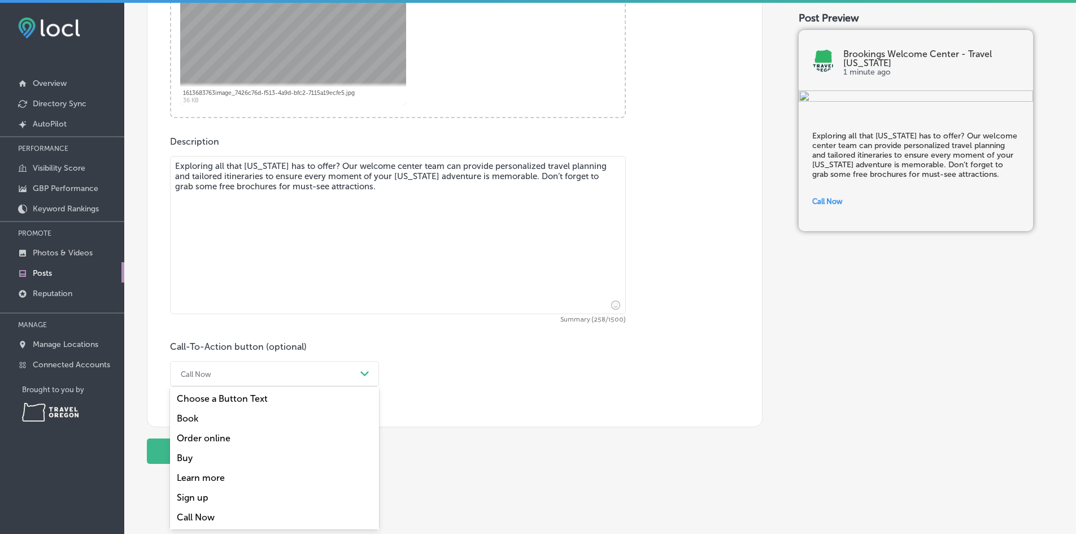
click at [211, 477] on div "Learn more" at bounding box center [274, 478] width 209 height 20
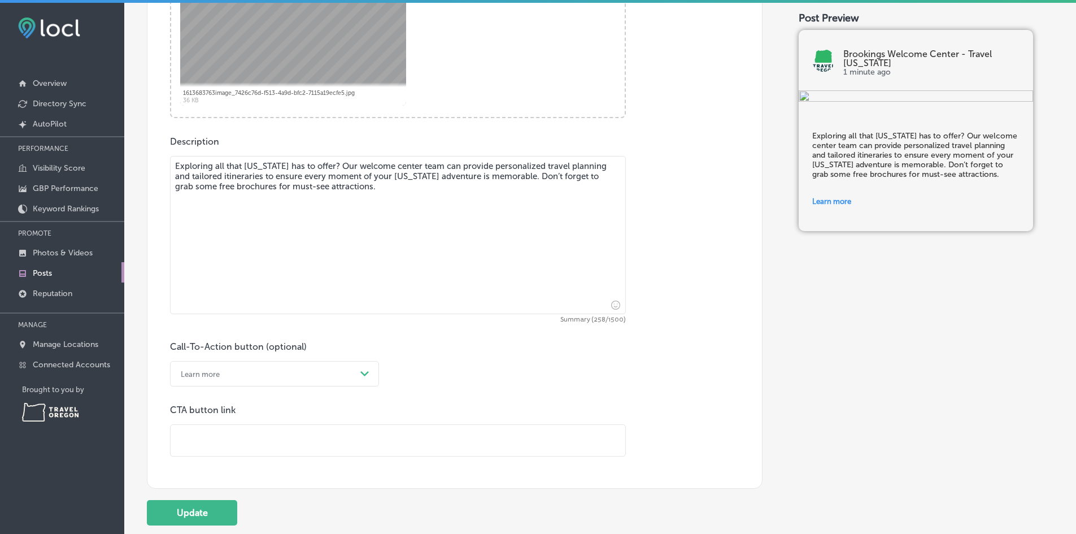
click at [237, 428] on input "text" at bounding box center [398, 440] width 455 height 31
paste input "[URL][DOMAIN_NAME]"
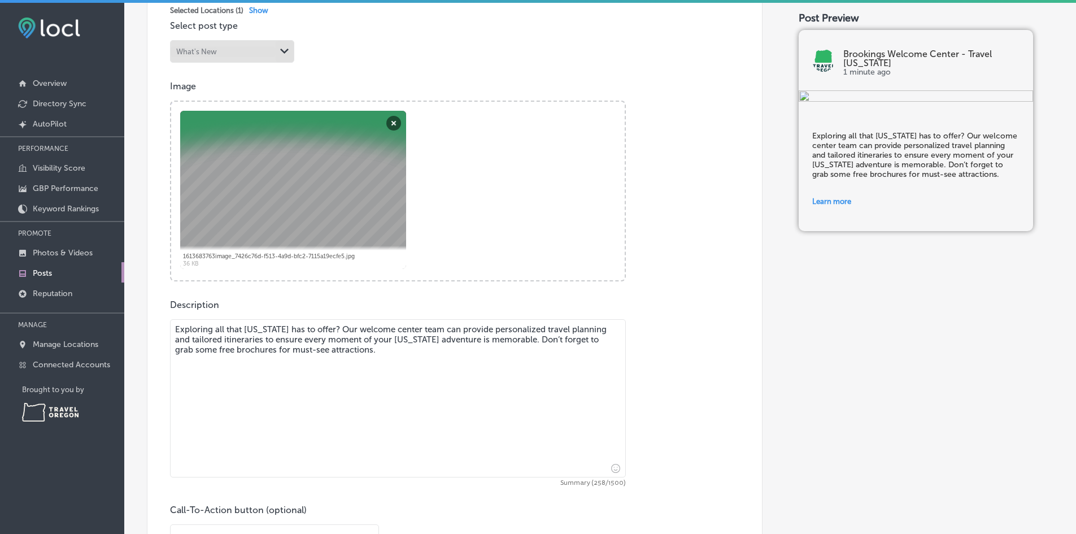
scroll to position [362, 0]
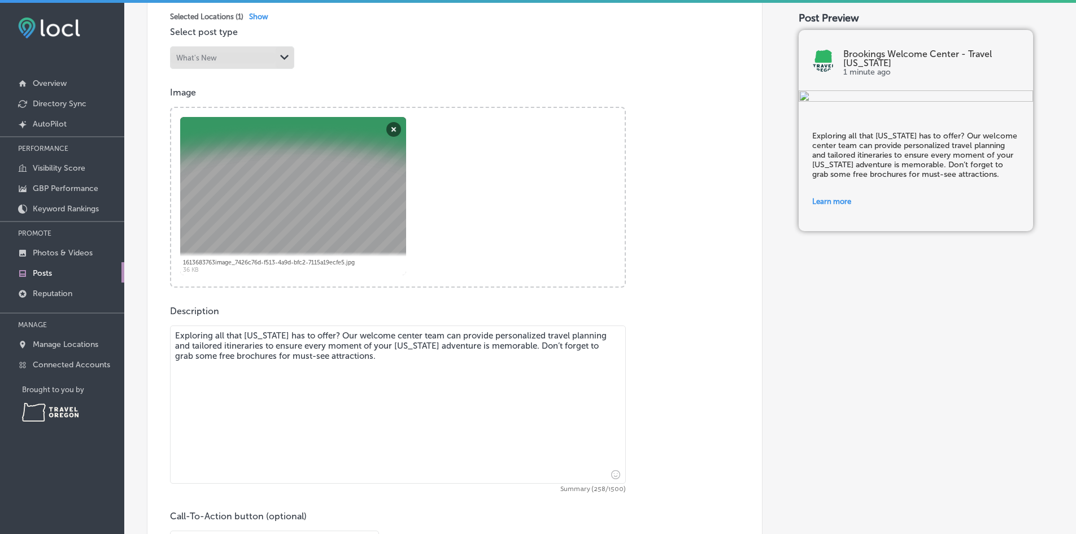
type input "[URL][DOMAIN_NAME]"
click at [481, 384] on textarea "Exploring all that [US_STATE] has to offer? Our welcome center team can provide…" at bounding box center [398, 404] width 456 height 158
click at [442, 337] on textarea "Exploring all that [US_STATE] has to offer? Our welcome center team can provide…" at bounding box center [398, 404] width 456 height 158
click at [448, 365] on textarea "Exploring all that [US_STATE] has to offer? Our welcome center team can provide…" at bounding box center [398, 404] width 456 height 158
click at [327, 333] on textarea "Exploring all that [US_STATE] has to offer? Our welcome center team can provide…" at bounding box center [398, 404] width 456 height 158
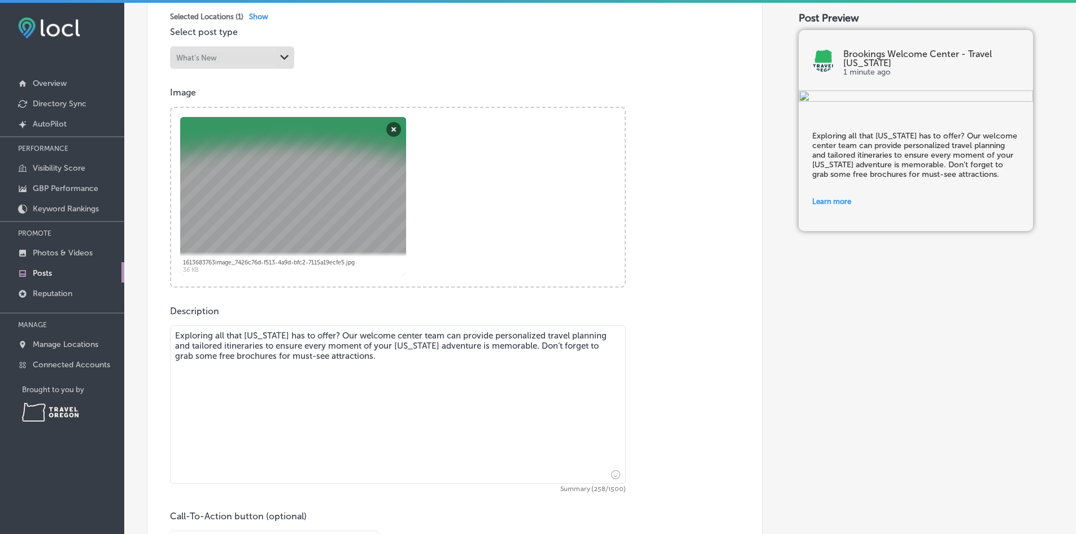
drag, startPoint x: 320, startPoint y: 335, endPoint x: 162, endPoint y: 331, distance: 158.3
click at [162, 331] on div "Post content Select location(s) Business + Location All Locations Path Created …" at bounding box center [455, 286] width 616 height 825
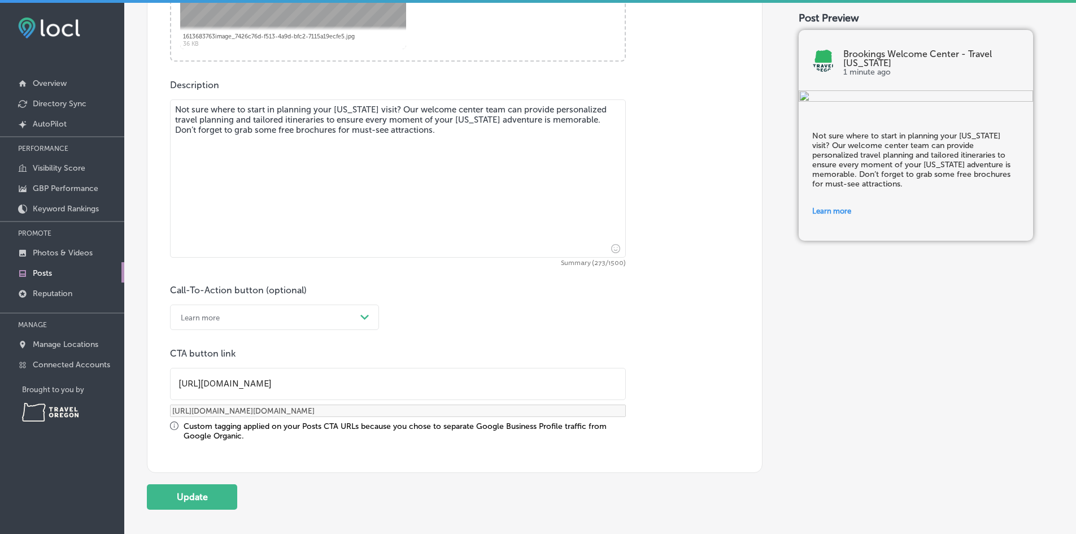
scroll to position [1, 0]
type textarea "Not sure where to start in planning your [US_STATE] visit? Our welcome center t…"
click at [192, 496] on button "Update" at bounding box center [192, 496] width 90 height 25
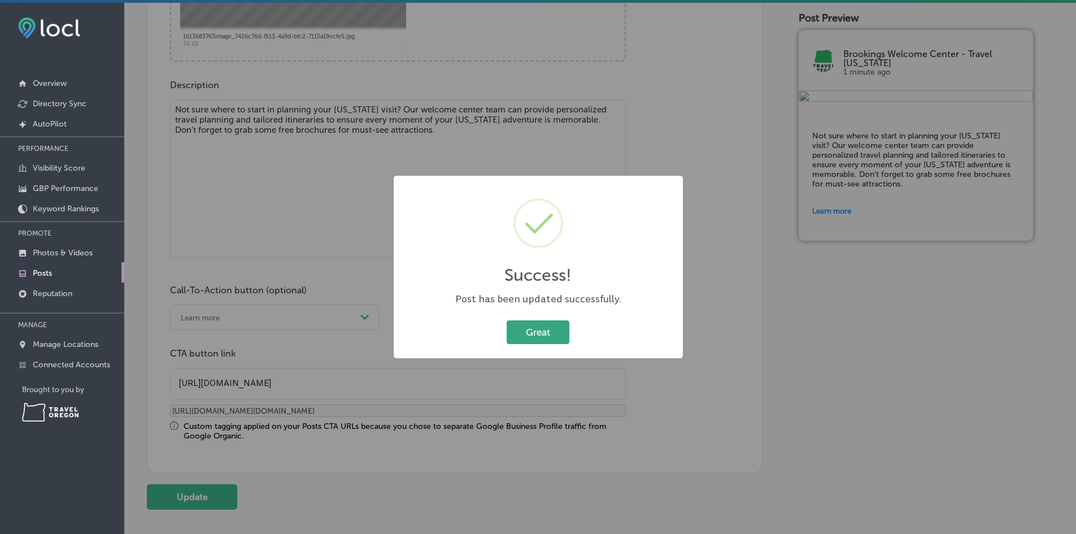
click at [542, 326] on button "Great" at bounding box center [538, 331] width 63 height 23
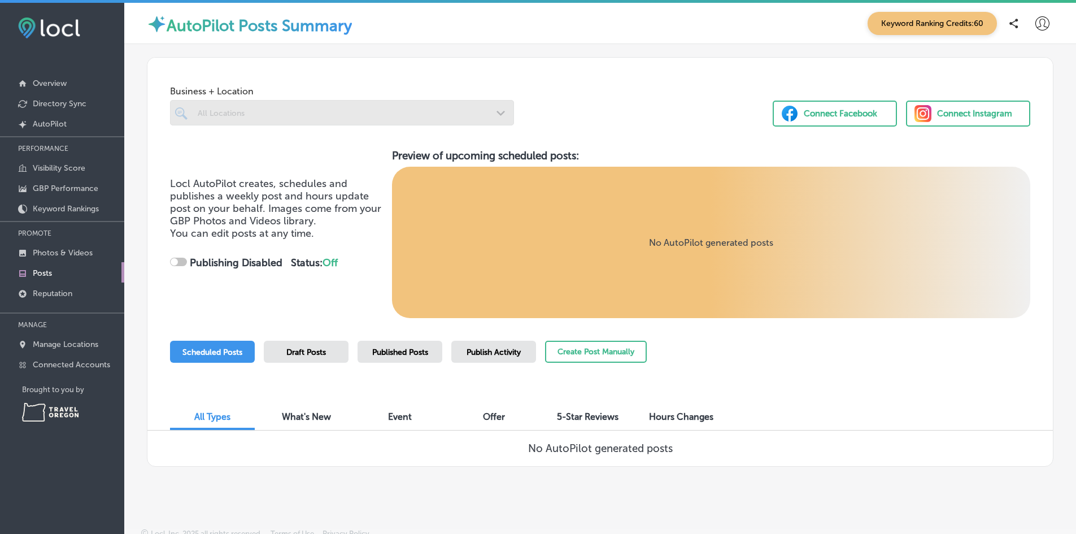
click at [395, 349] on span "Published Posts" at bounding box center [400, 352] width 56 height 10
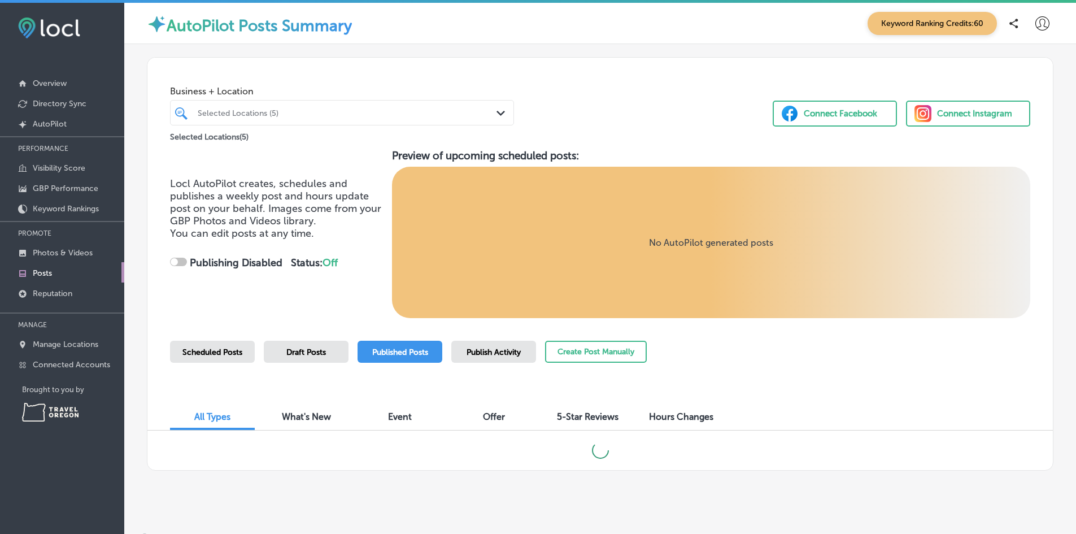
checkbox input "true"
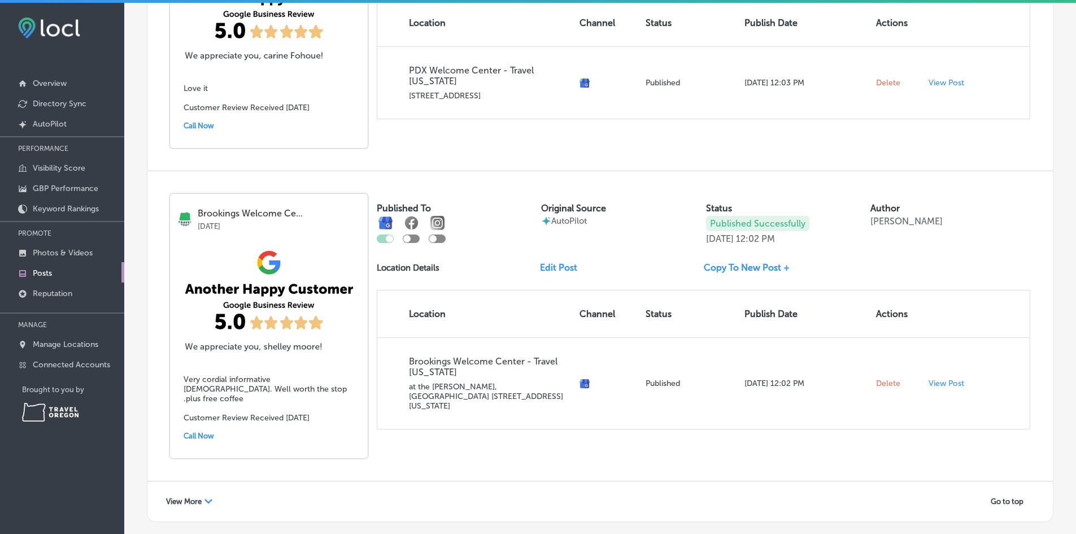
scroll to position [1920, 0]
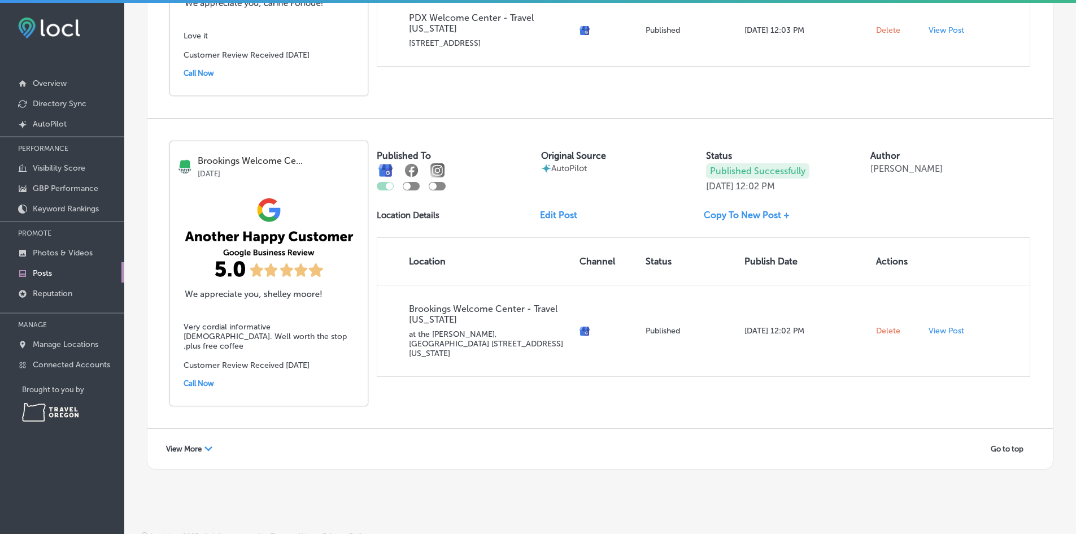
click at [192, 445] on span "View More" at bounding box center [184, 449] width 36 height 8
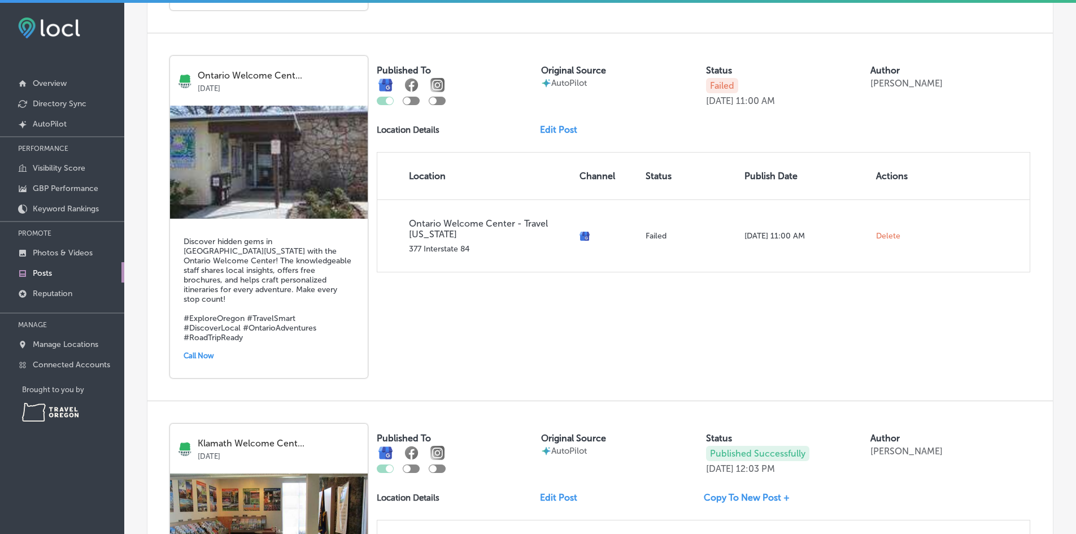
scroll to position [2533, 0]
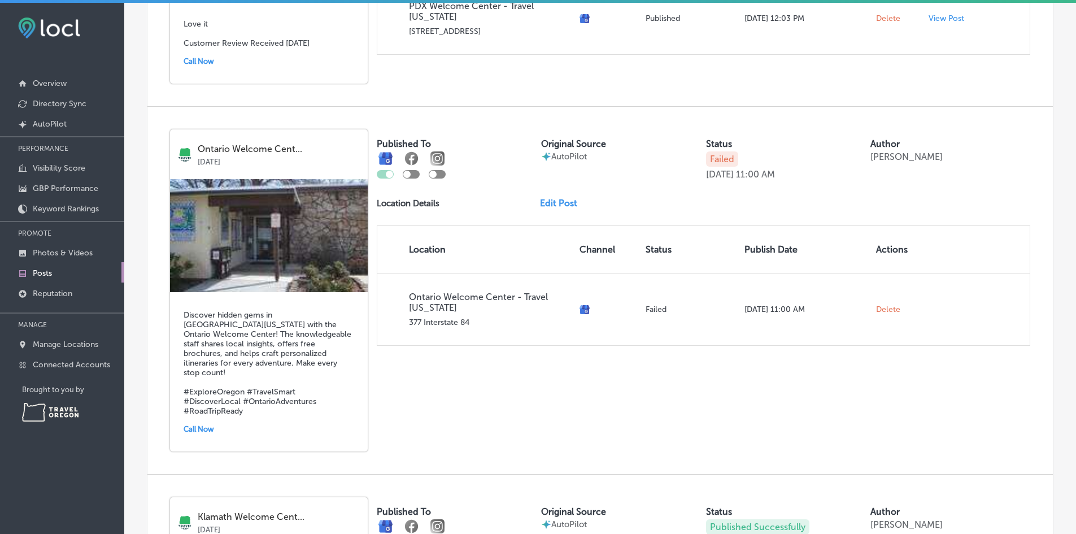
click at [546, 198] on link "Edit Post" at bounding box center [563, 203] width 46 height 11
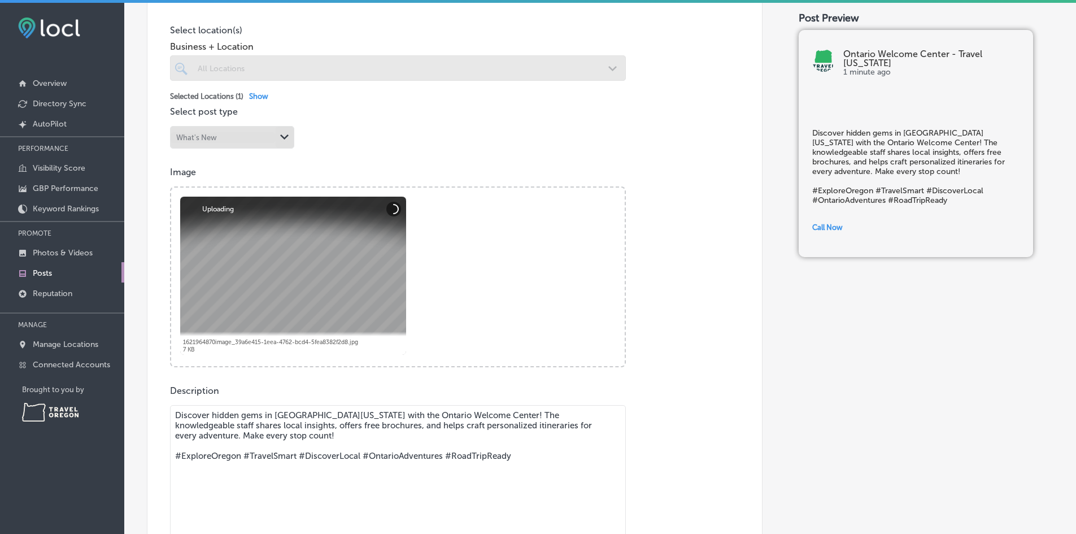
scroll to position [509, 0]
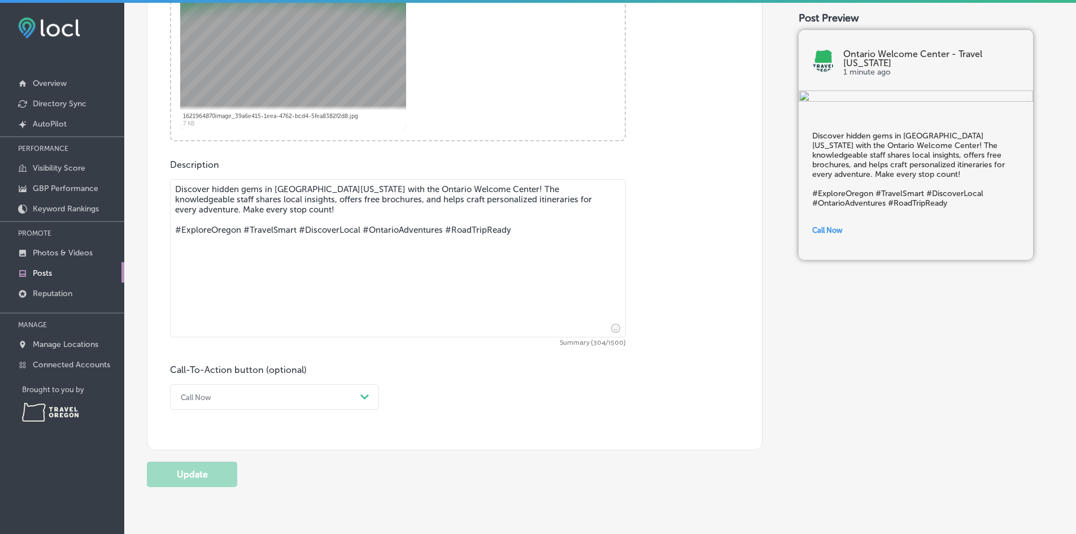
drag, startPoint x: 212, startPoint y: 189, endPoint x: 165, endPoint y: 186, distance: 47.5
click at [165, 186] on div "Post content Select location(s) Business + Location All Locations Path Created …" at bounding box center [455, 89] width 616 height 723
click at [483, 189] on textarea "Uncover hidden gems in [GEOGRAPHIC_DATA][US_STATE] with the Ontario Welcome Cen…" at bounding box center [398, 258] width 456 height 158
click at [266, 207] on textarea "Uncover hidden gems in [GEOGRAPHIC_DATA][US_STATE] with the Ontario Welcome Cen…" at bounding box center [398, 258] width 456 height 158
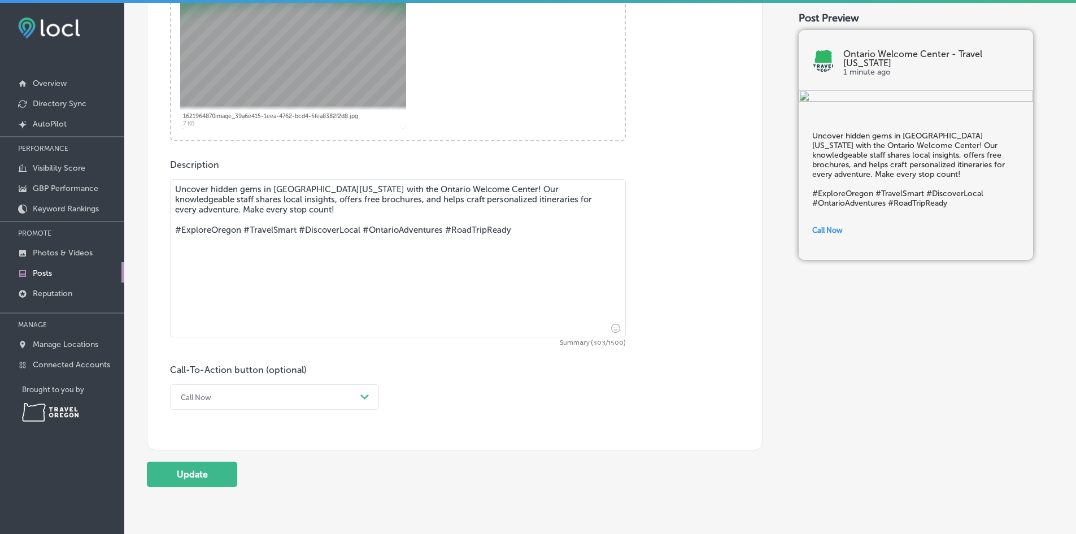
click at [336, 202] on textarea "Uncover hidden gems in [GEOGRAPHIC_DATA][US_STATE] with the Ontario Welcome Cen…" at bounding box center [398, 258] width 456 height 158
click at [518, 208] on textarea "Uncover hidden gems in [GEOGRAPHIC_DATA][US_STATE] with the Ontario Welcome Cen…" at bounding box center [398, 258] width 456 height 158
drag, startPoint x: 542, startPoint y: 239, endPoint x: 551, endPoint y: 202, distance: 38.4
click at [551, 202] on textarea "Uncover hidden gems in [GEOGRAPHIC_DATA][US_STATE] with the Ontario Welcome Cen…" at bounding box center [398, 258] width 456 height 158
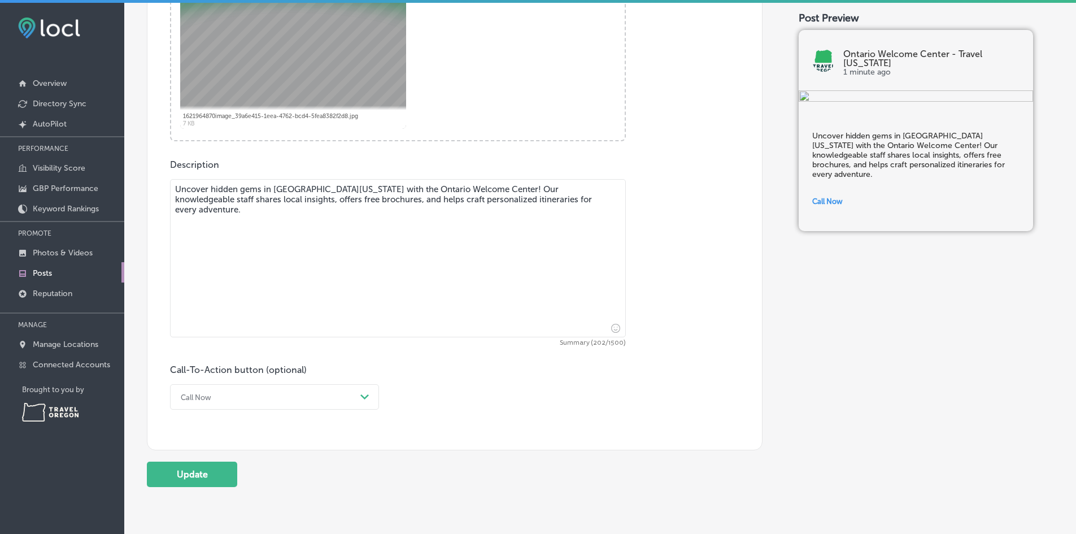
type textarea "Uncover hidden gems in [GEOGRAPHIC_DATA][US_STATE] with the Ontario Welcome Cen…"
click at [210, 394] on div "Call Now Path Created with Sketch." at bounding box center [274, 396] width 209 height 25
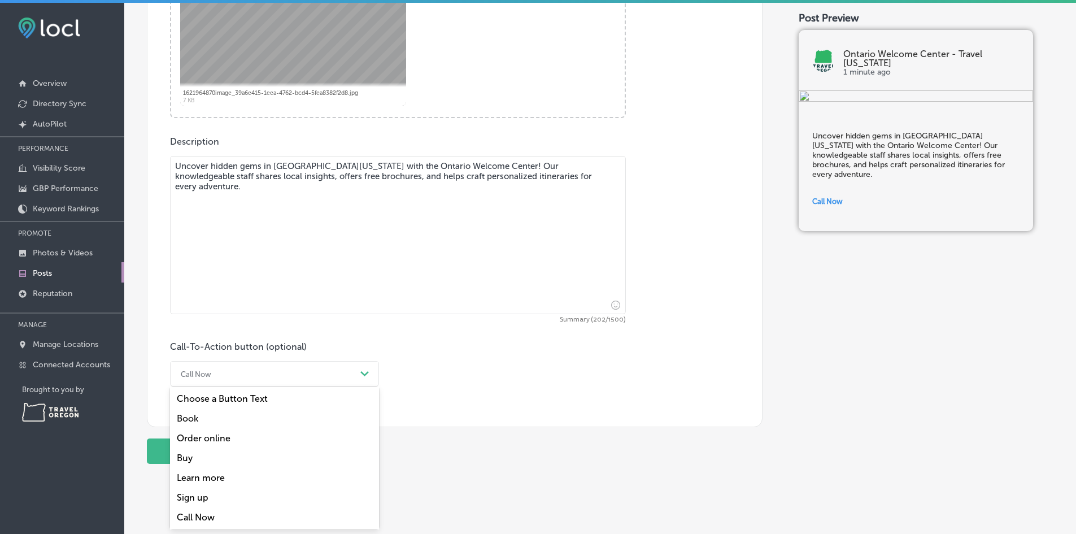
click at [221, 476] on div "Learn more" at bounding box center [274, 478] width 209 height 20
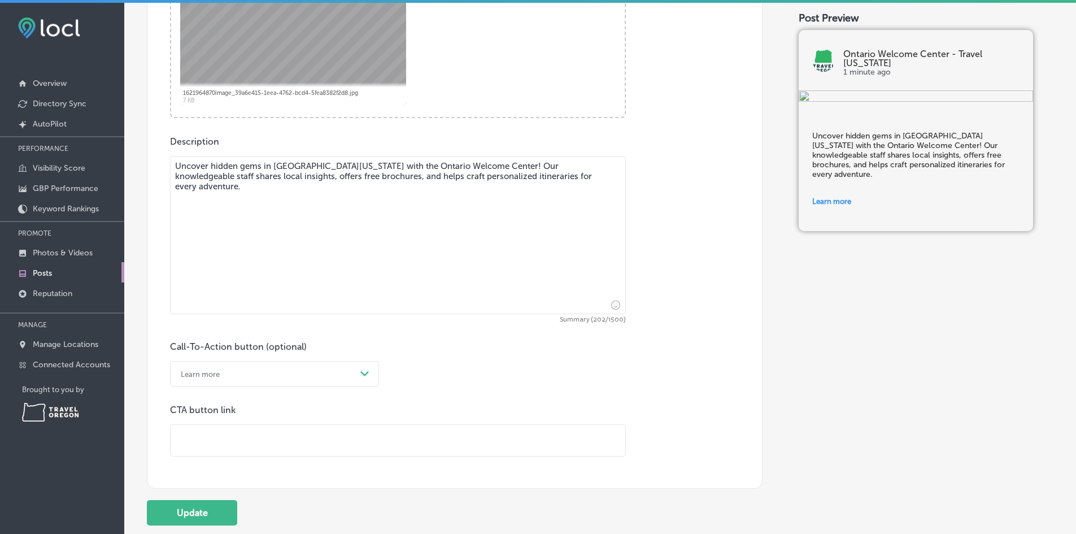
click at [219, 442] on input "text" at bounding box center [398, 440] width 455 height 31
paste input "[URL][DOMAIN_NAME][US_STATE]"
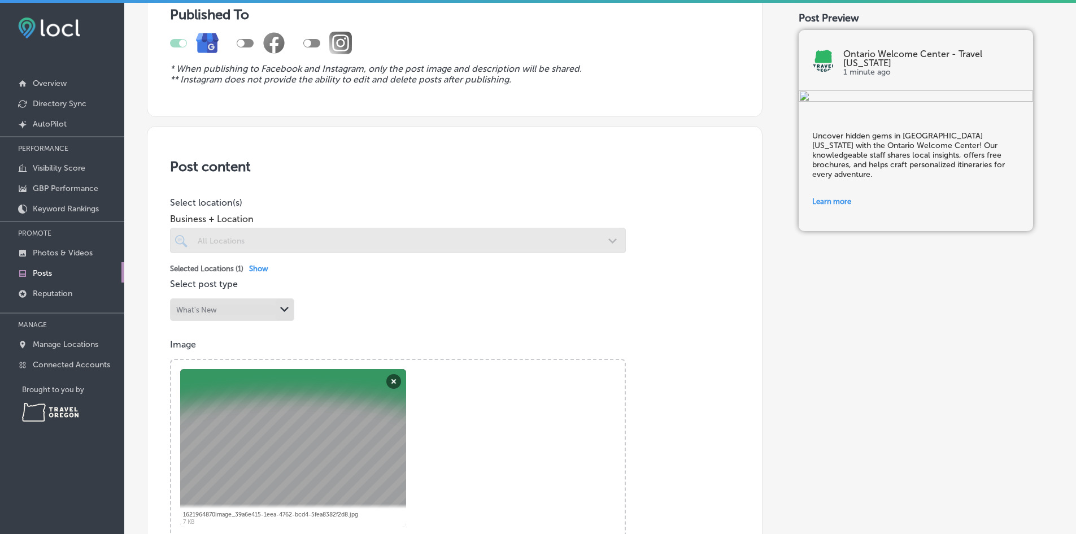
scroll to position [113, 0]
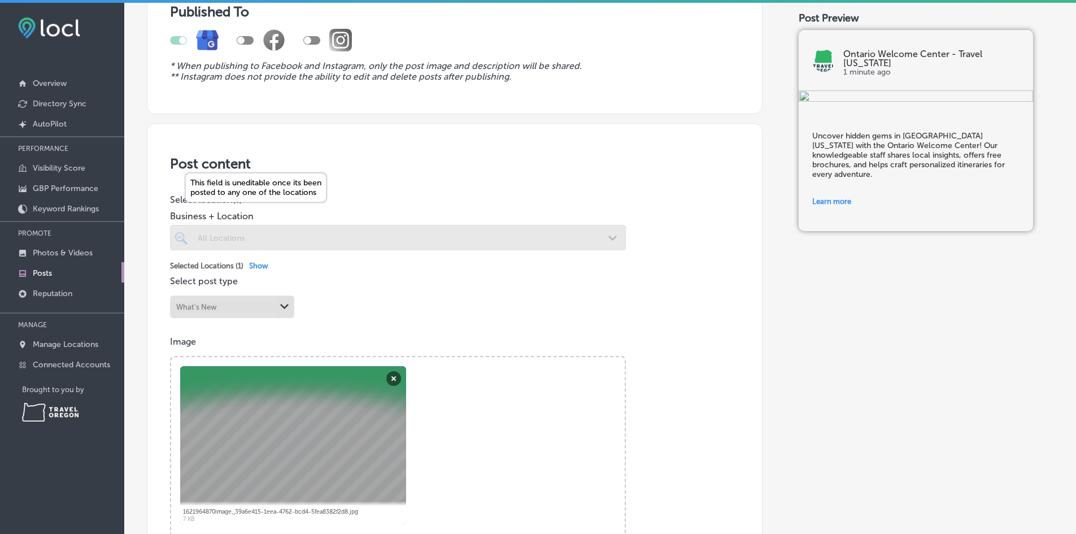
type input "[URL][DOMAIN_NAME][US_STATE]"
click at [420, 245] on div at bounding box center [398, 237] width 456 height 25
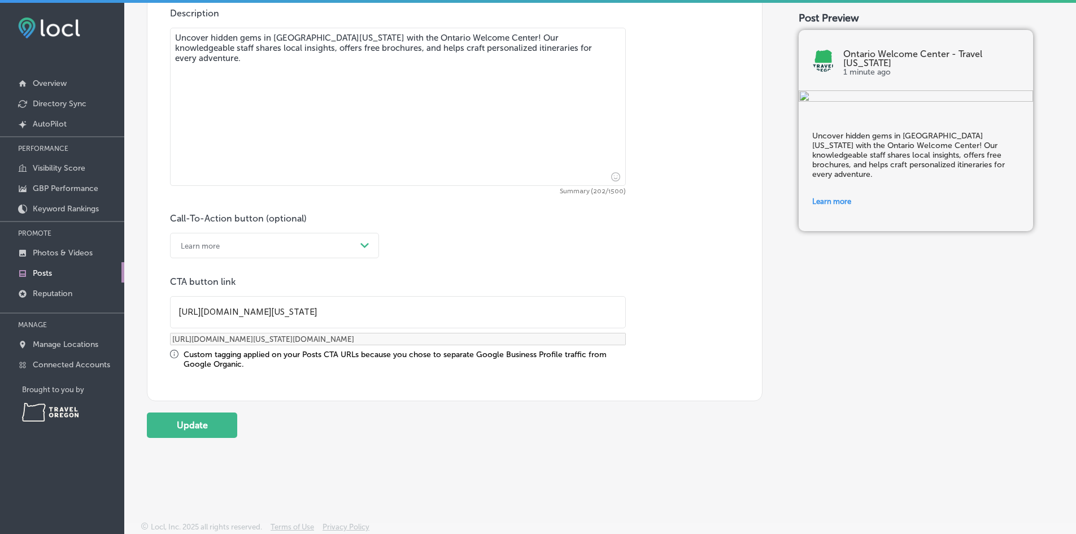
scroll to position [3, 0]
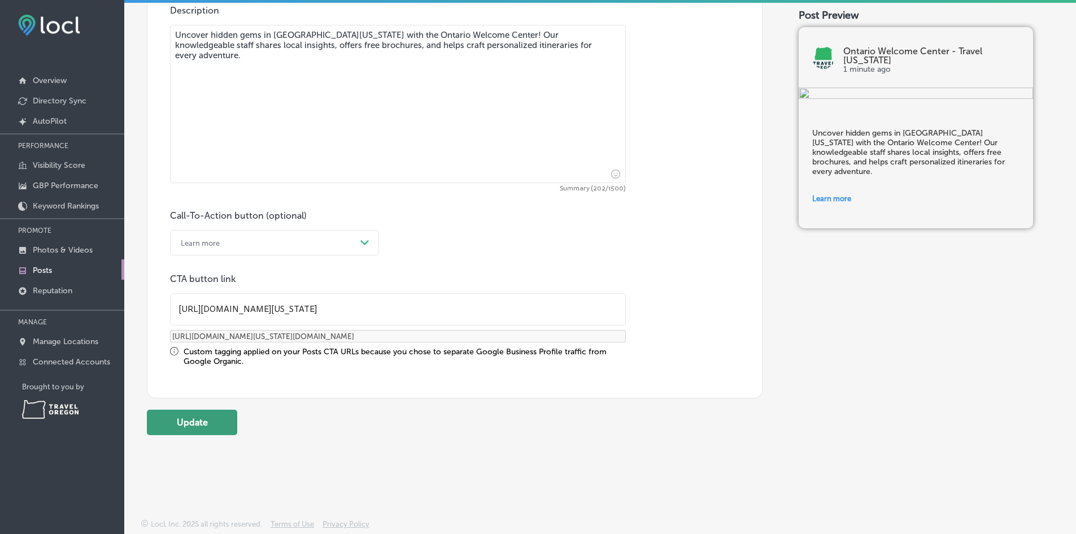
click at [209, 418] on button "Update" at bounding box center [192, 422] width 90 height 25
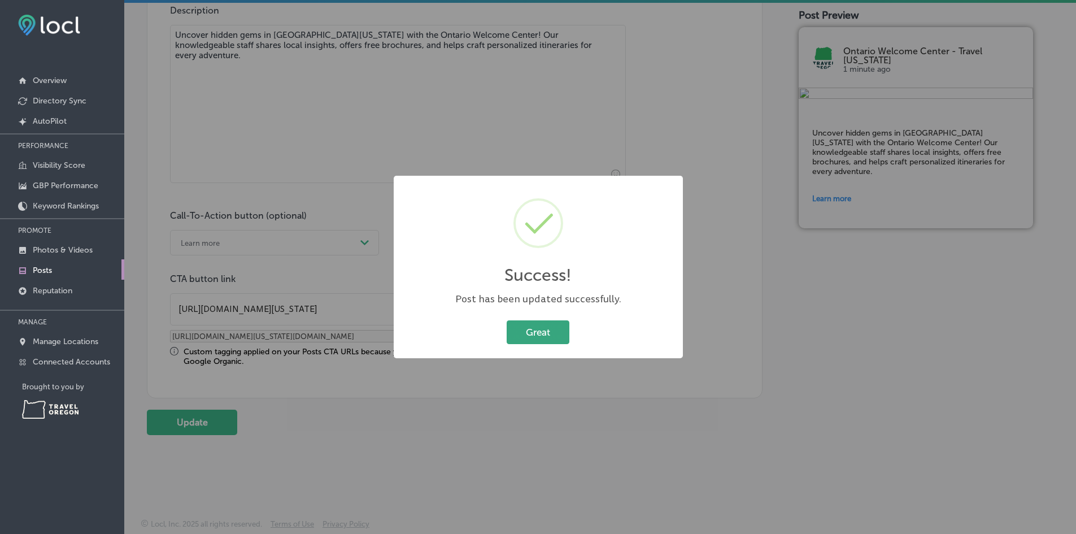
click at [522, 333] on button "Great" at bounding box center [538, 331] width 63 height 23
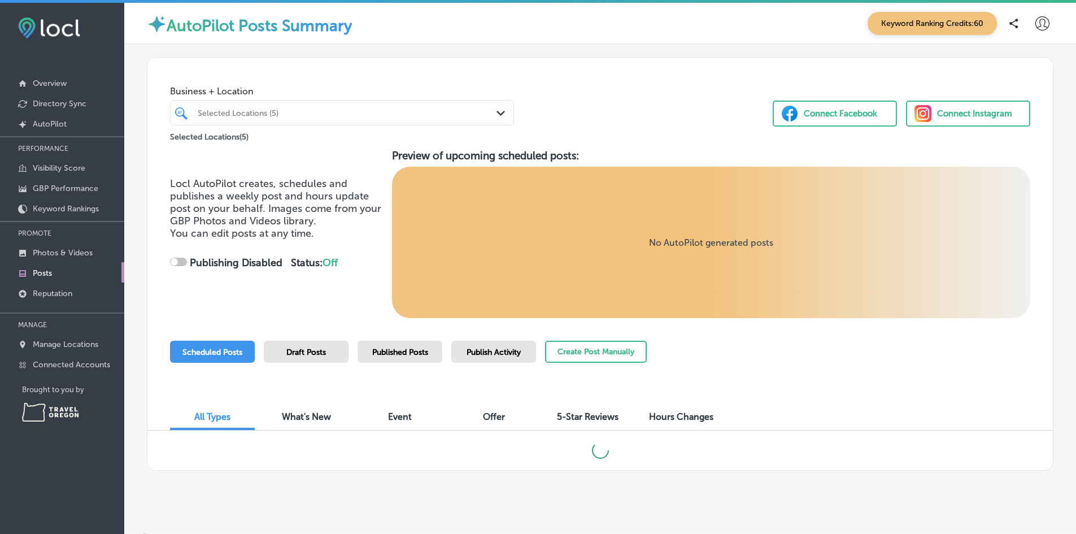
checkbox input "true"
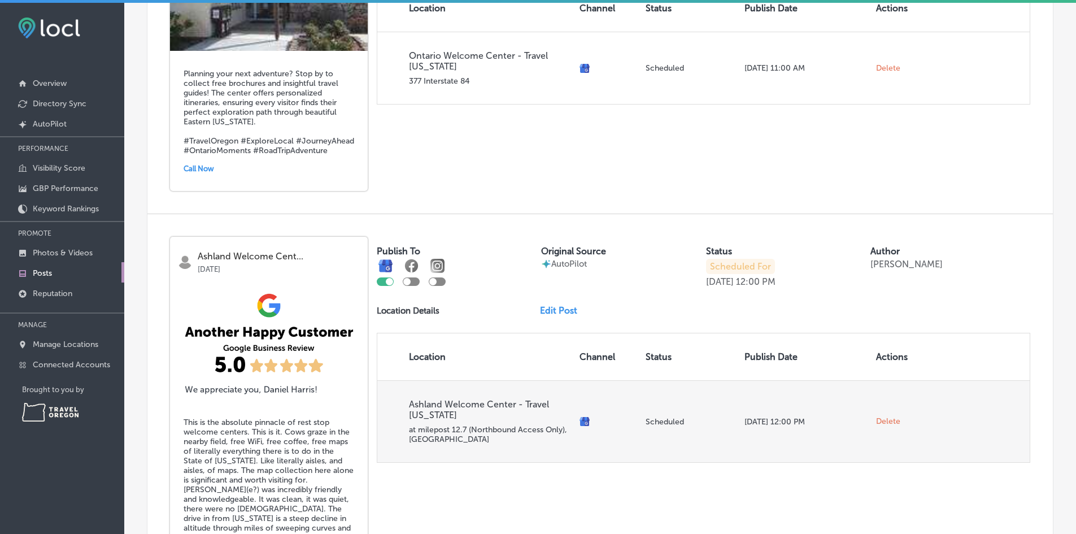
scroll to position [57, 0]
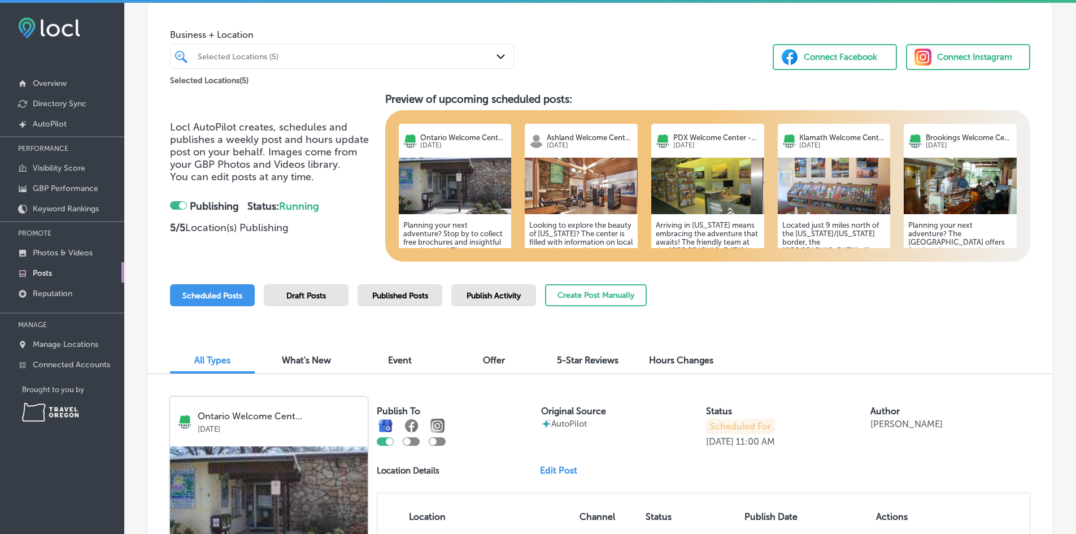
click at [320, 299] on span "Draft Posts" at bounding box center [306, 296] width 40 height 10
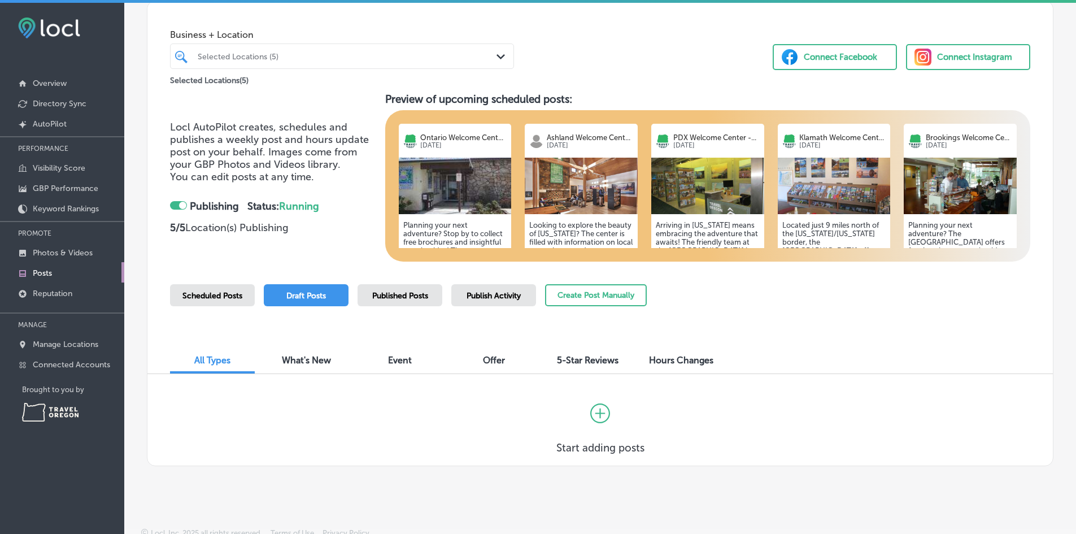
click at [222, 298] on span "Scheduled Posts" at bounding box center [212, 296] width 60 height 10
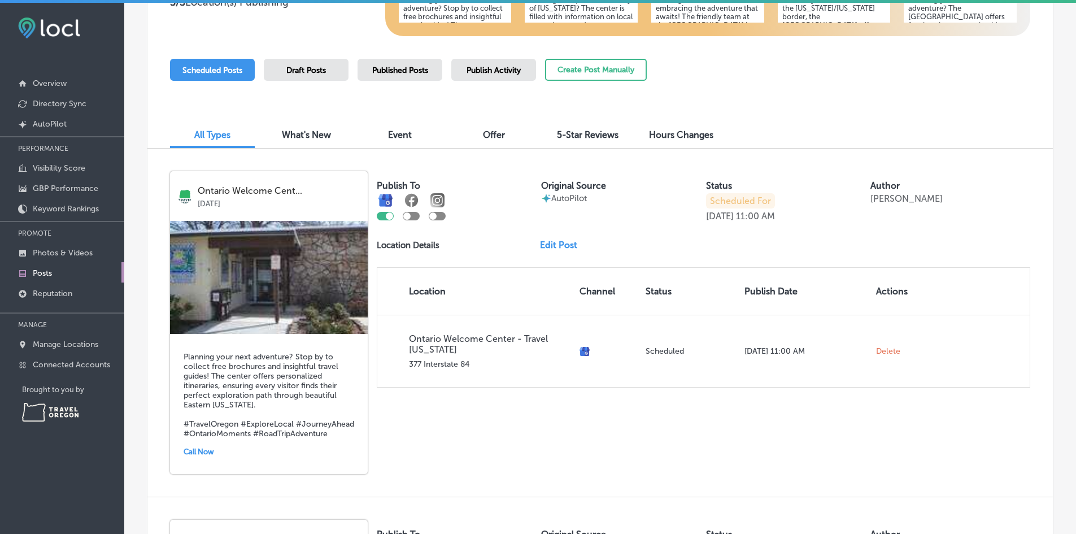
scroll to position [283, 0]
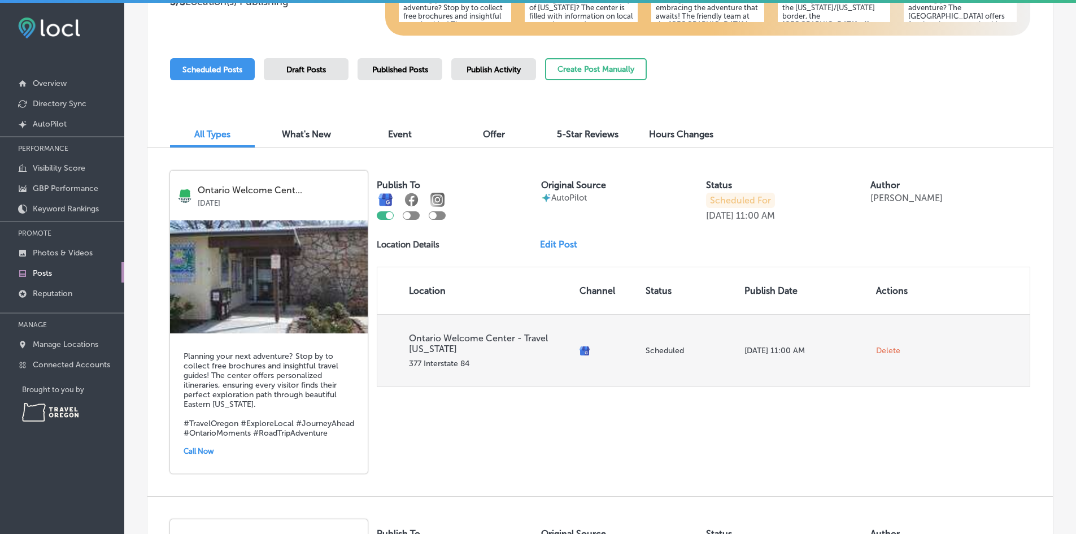
click at [884, 350] on span "Delete" at bounding box center [888, 351] width 24 height 10
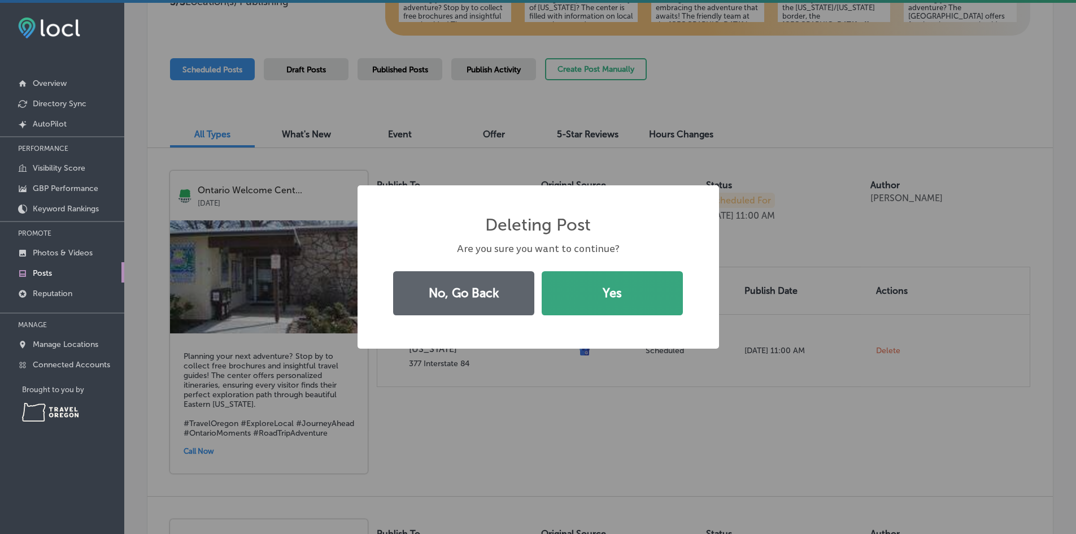
click at [641, 306] on button "Yes" at bounding box center [612, 293] width 141 height 44
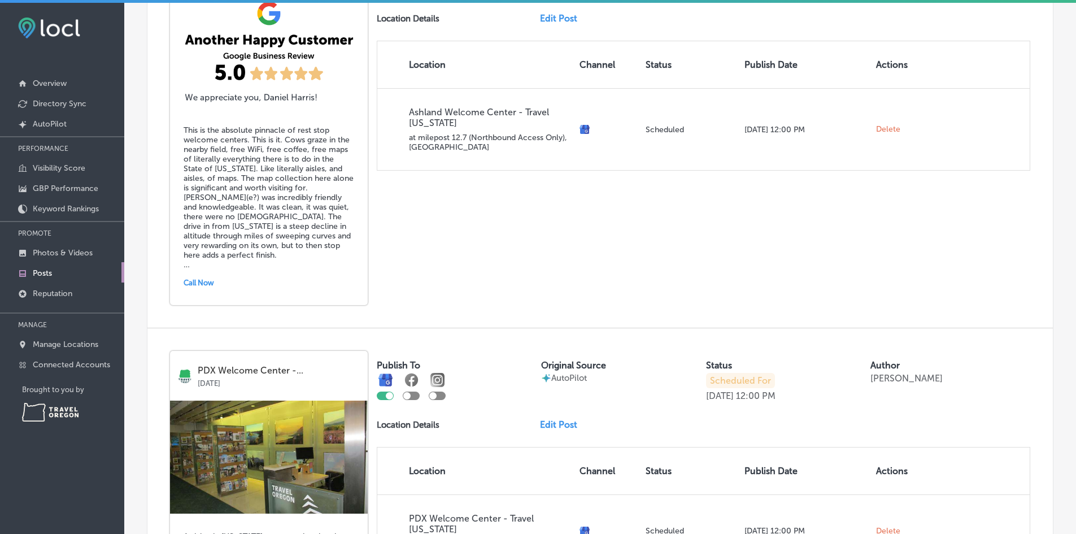
scroll to position [678, 0]
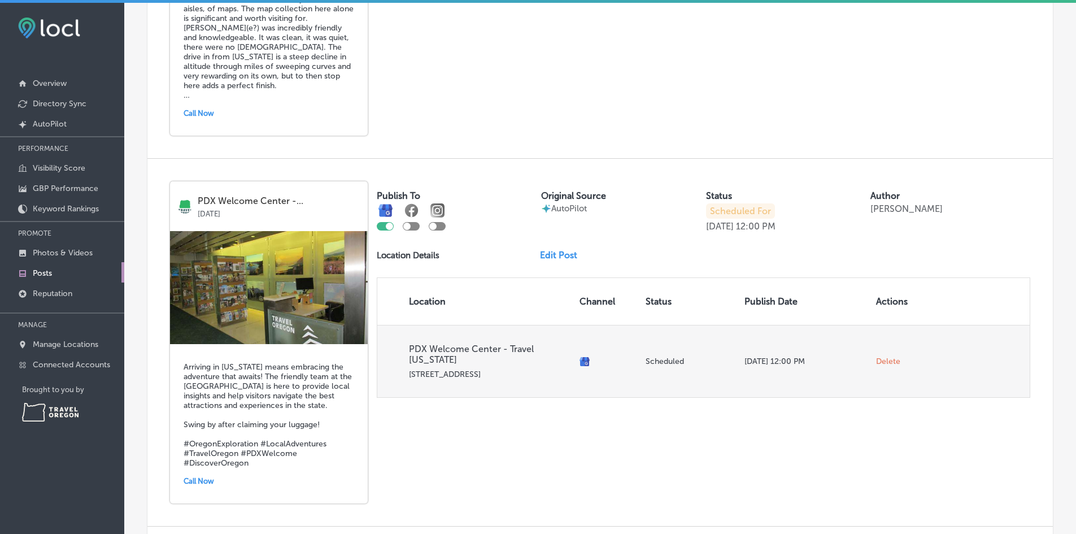
click at [885, 357] on span "Delete" at bounding box center [888, 362] width 24 height 10
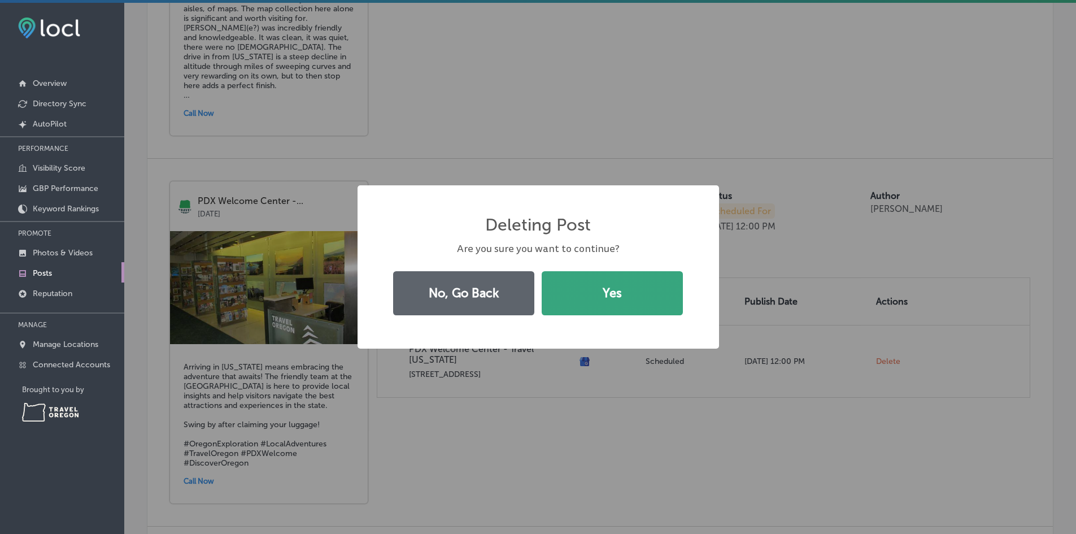
click at [637, 297] on button "Yes" at bounding box center [612, 293] width 141 height 44
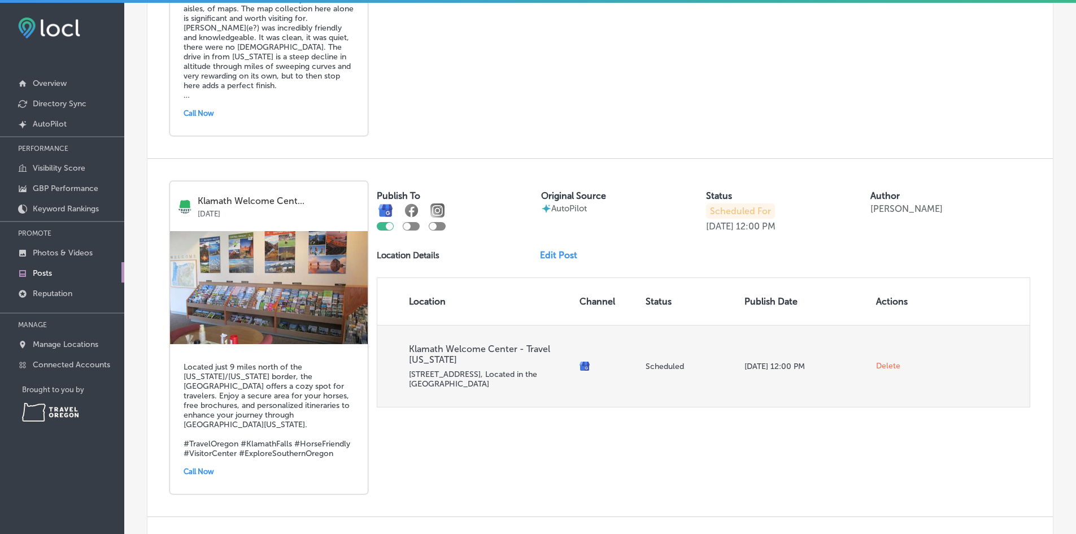
click at [876, 367] on span "Delete" at bounding box center [888, 366] width 24 height 10
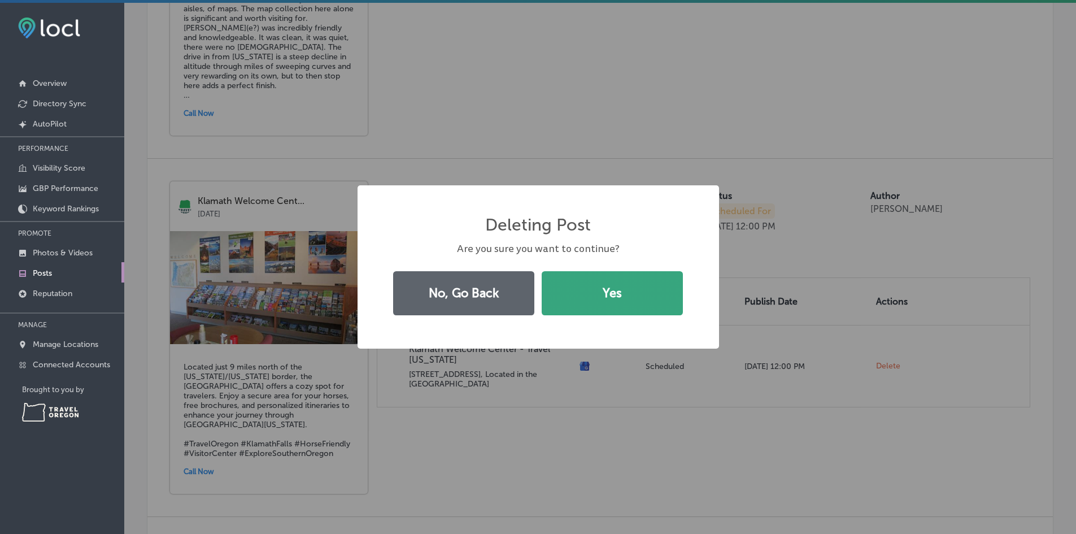
click at [603, 293] on button "Yes" at bounding box center [612, 293] width 141 height 44
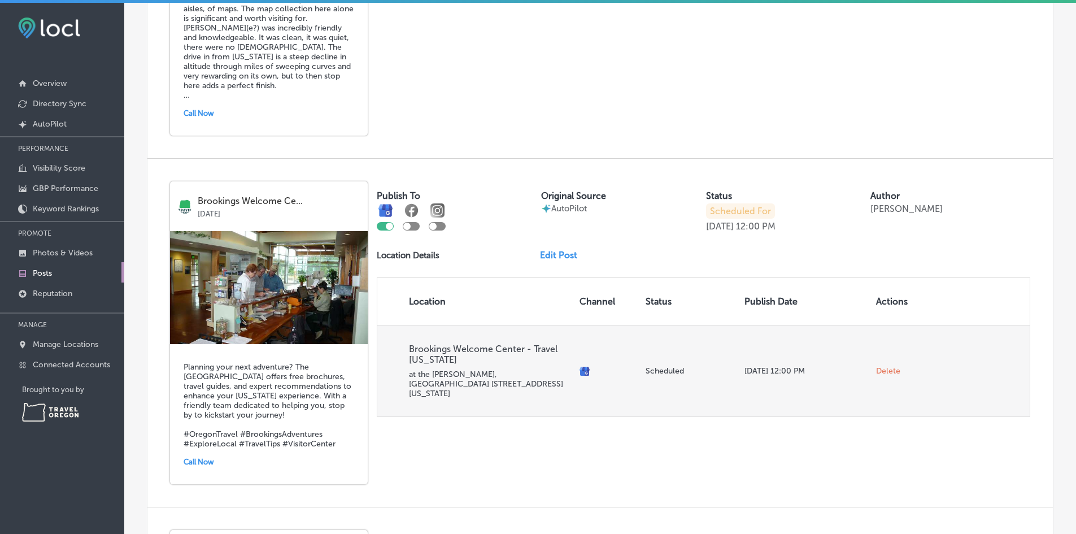
click at [876, 366] on span "Delete" at bounding box center [888, 371] width 24 height 10
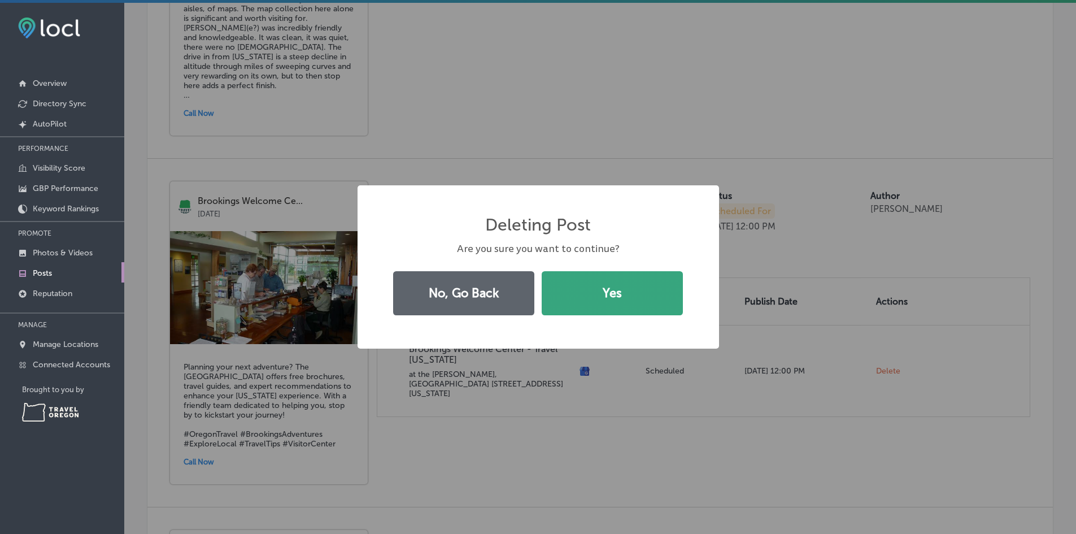
click at [633, 306] on button "Yes" at bounding box center [612, 293] width 141 height 44
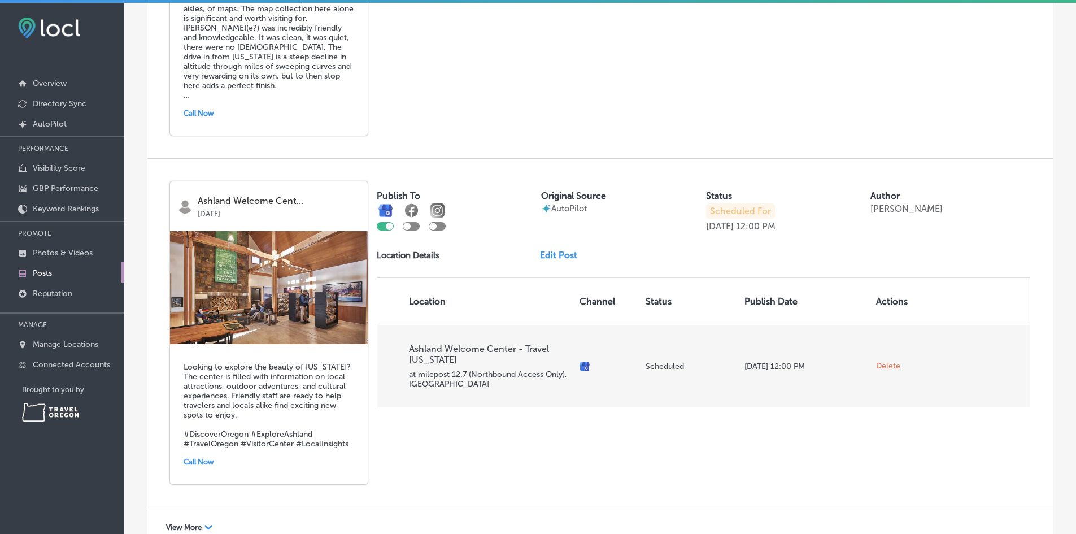
click at [880, 364] on span "Delete" at bounding box center [888, 366] width 24 height 10
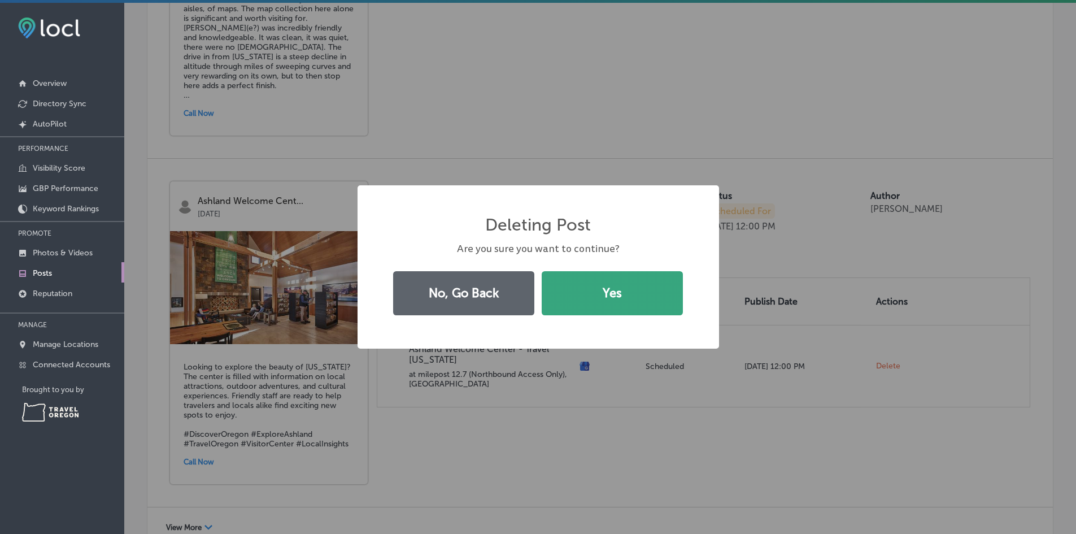
click at [641, 308] on button "Yes" at bounding box center [612, 293] width 141 height 44
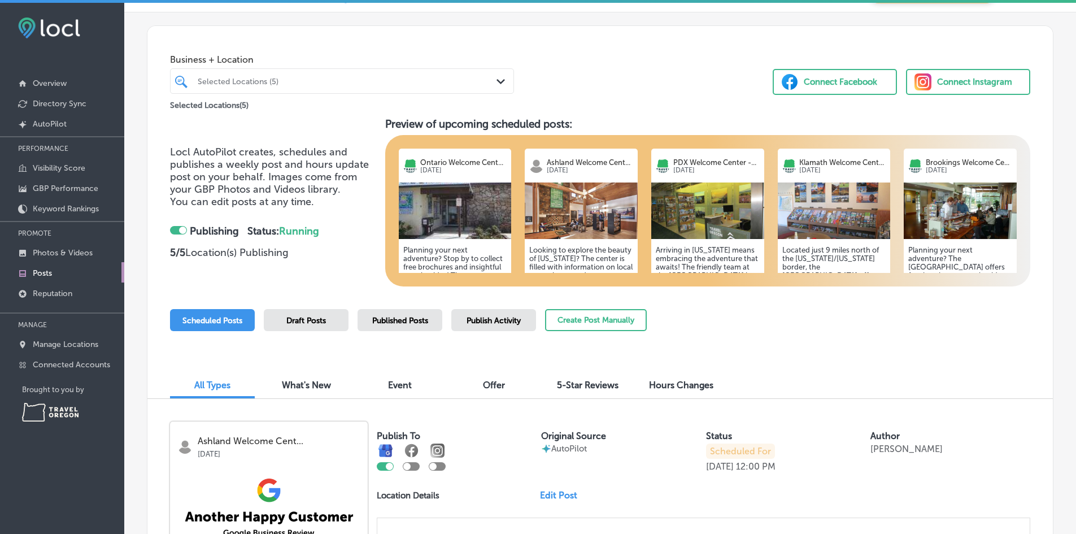
scroll to position [0, 0]
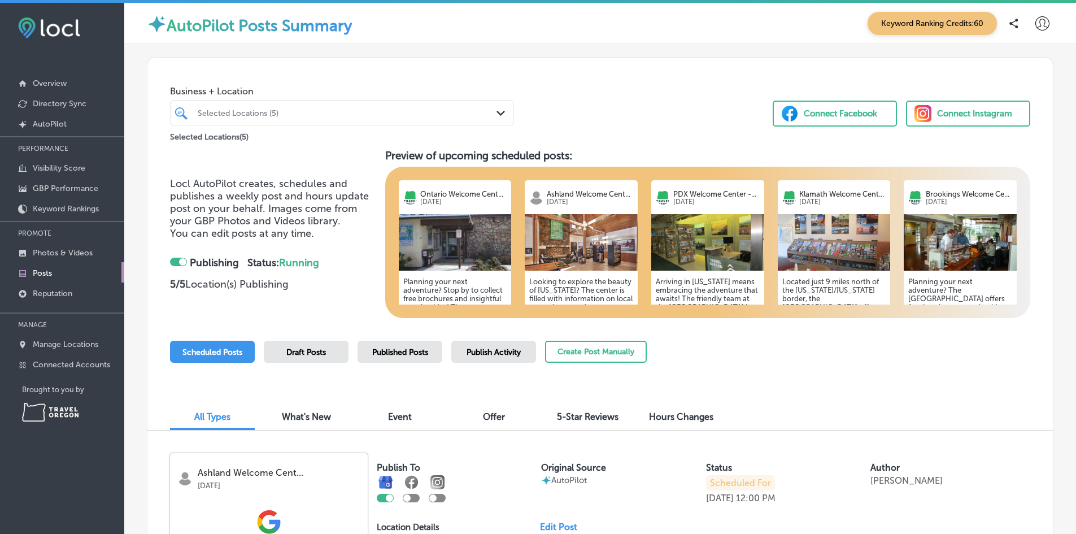
click at [318, 351] on span "Draft Posts" at bounding box center [306, 352] width 40 height 10
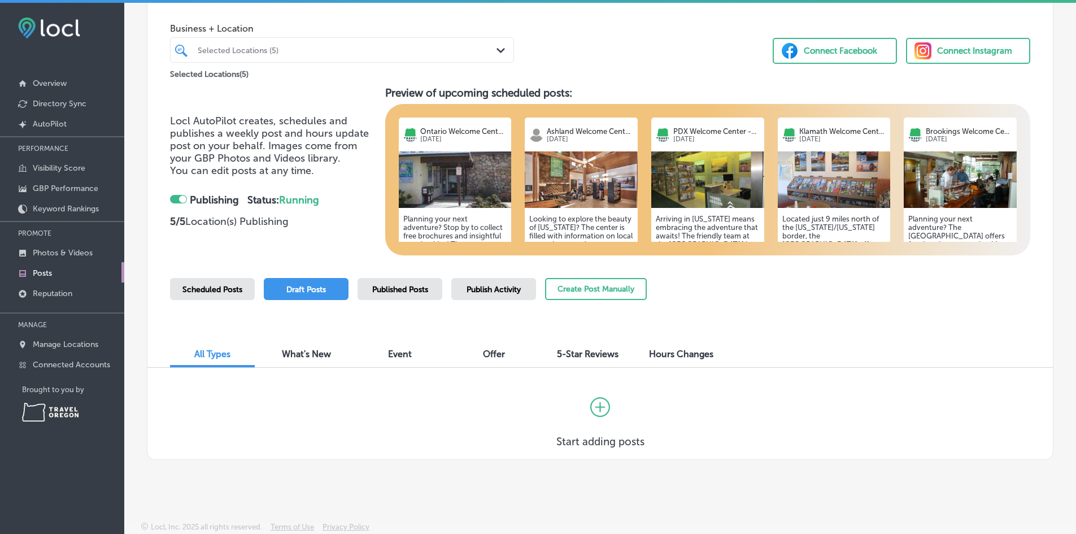
click at [325, 366] on div "What's New" at bounding box center [306, 355] width 85 height 24
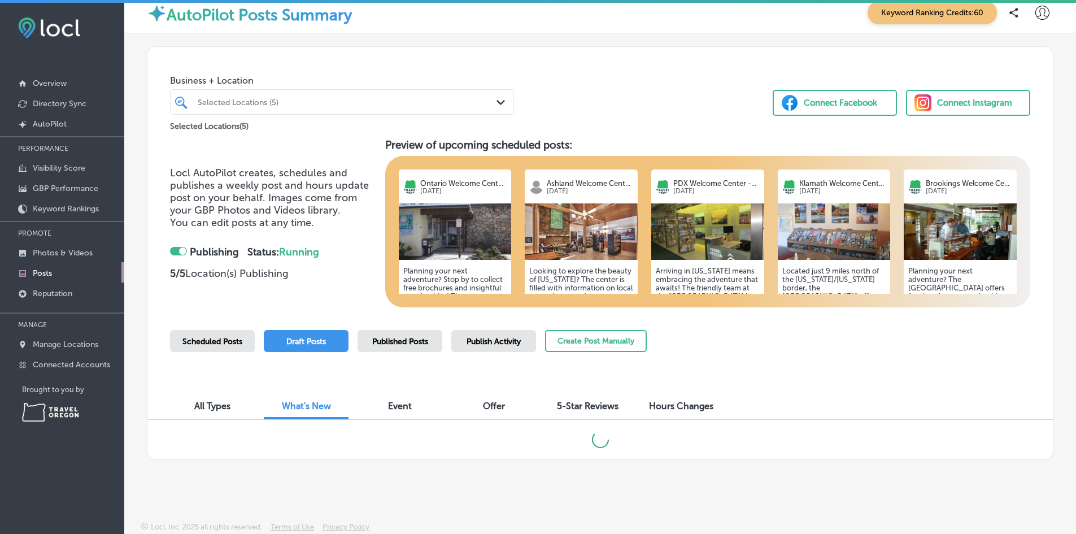
scroll to position [63, 0]
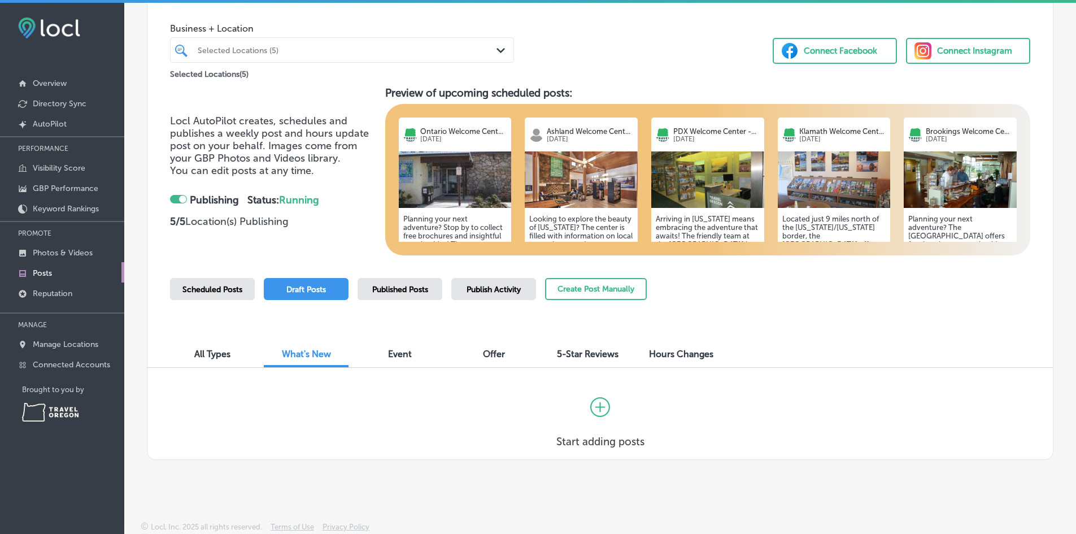
click at [212, 356] on span "All Types" at bounding box center [212, 354] width 36 height 11
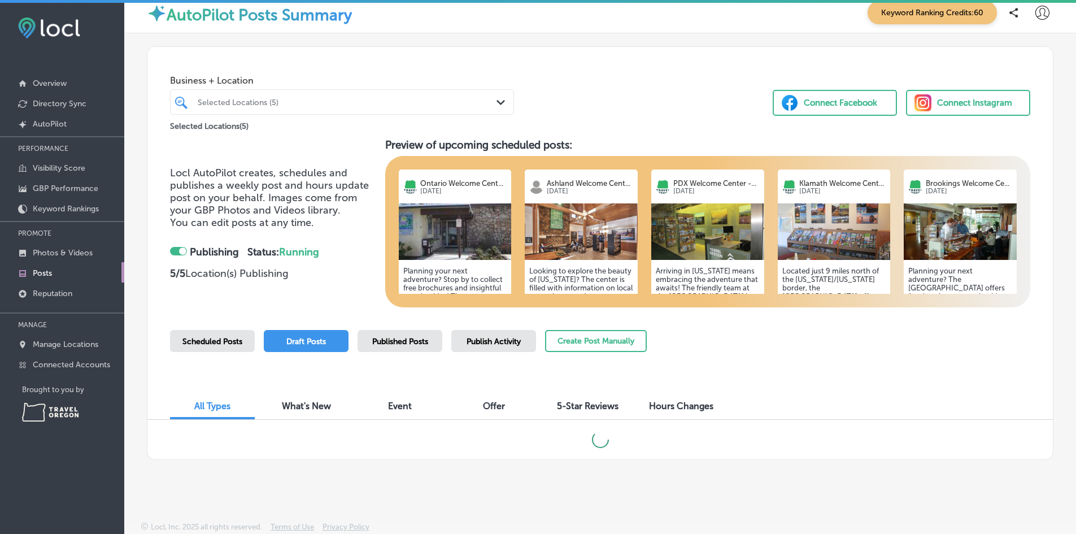
scroll to position [63, 0]
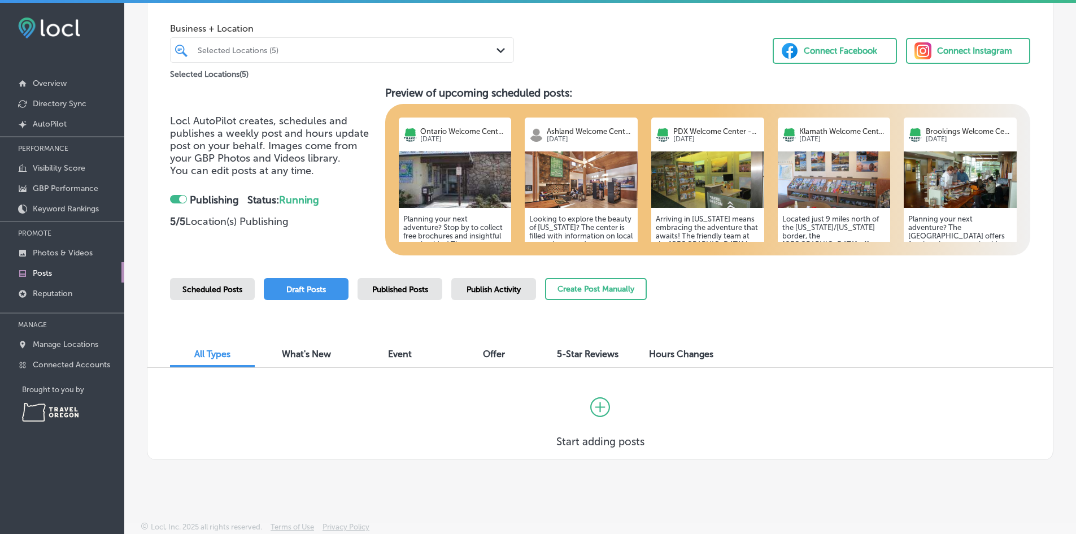
click at [486, 292] on span "Publish Activity" at bounding box center [494, 290] width 54 height 10
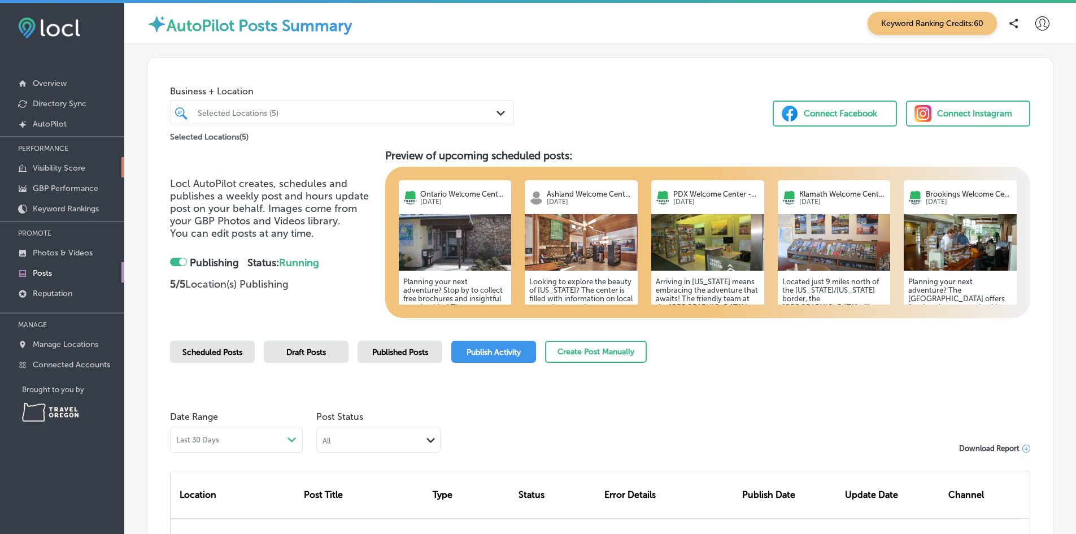
click at [71, 170] on p "Visibility Score" at bounding box center [59, 168] width 53 height 10
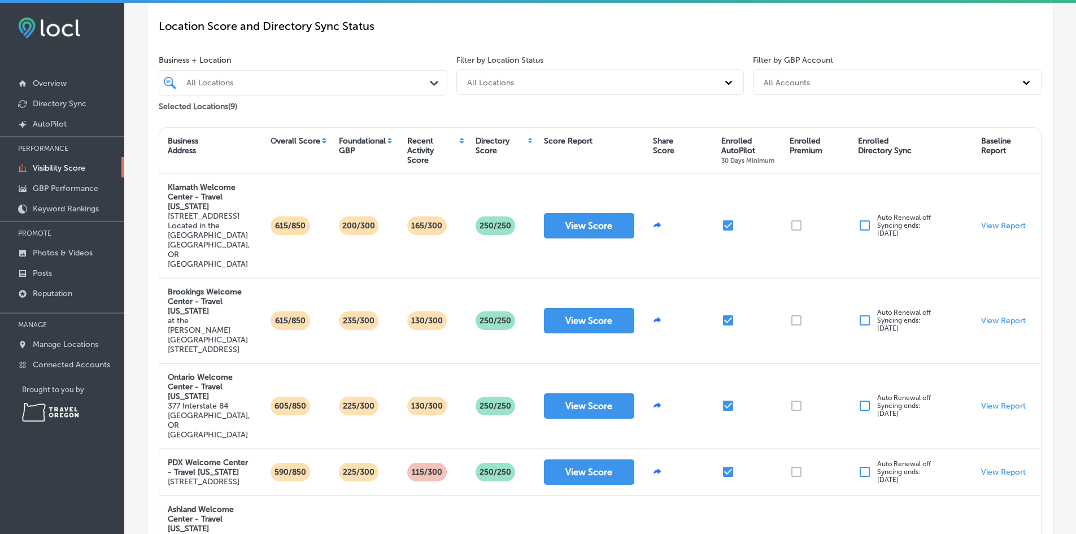
scroll to position [57, 0]
